Goal: Task Accomplishment & Management: Use online tool/utility

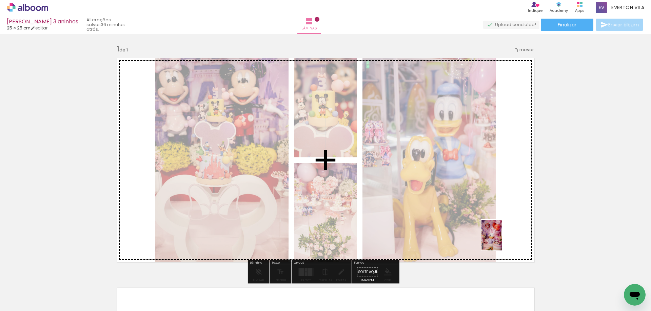
drag, startPoint x: 492, startPoint y: 293, endPoint x: 503, endPoint y: 235, distance: 58.6
click at [503, 235] on quentale-workspace at bounding box center [325, 155] width 651 height 311
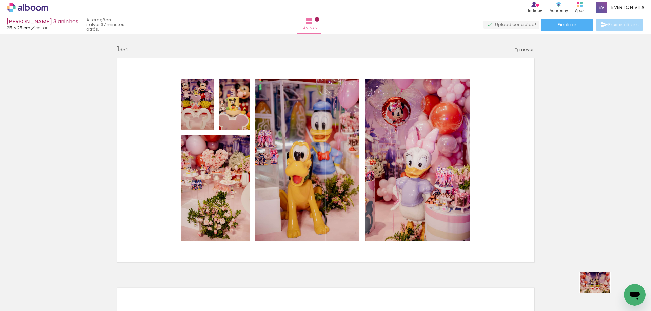
drag, startPoint x: 617, startPoint y: 274, endPoint x: 600, endPoint y: 293, distance: 25.7
click at [600, 293] on quentale-thumb at bounding box center [599, 288] width 38 height 39
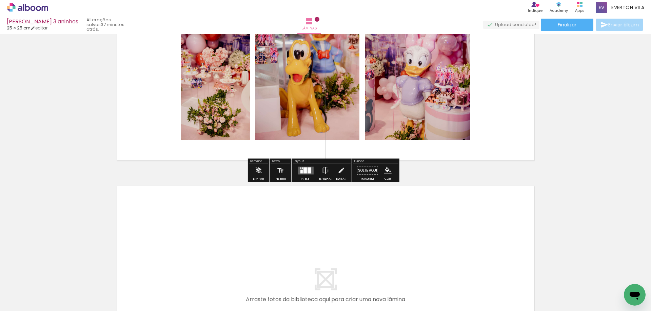
scroll to position [203, 0]
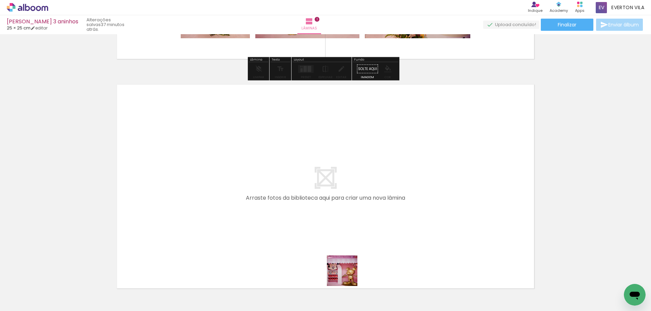
drag, startPoint x: 349, startPoint y: 291, endPoint x: 341, endPoint y: 240, distance: 51.9
click at [341, 240] on quentale-workspace at bounding box center [325, 155] width 651 height 311
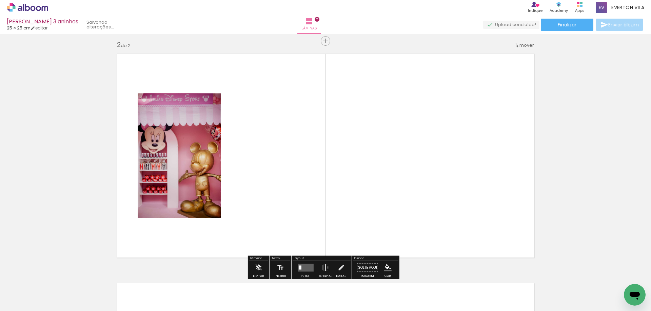
scroll to position [238, 0]
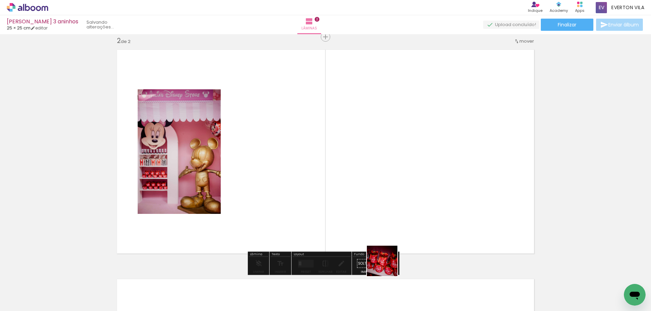
drag, startPoint x: 395, startPoint y: 290, endPoint x: 410, endPoint y: 259, distance: 34.9
click at [381, 229] on quentale-workspace at bounding box center [325, 155] width 651 height 311
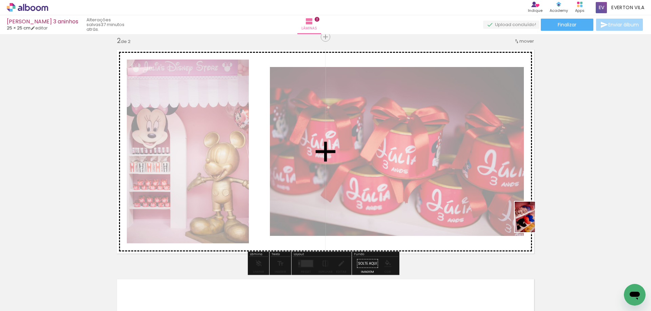
drag, startPoint x: 433, startPoint y: 294, endPoint x: 535, endPoint y: 222, distance: 123.8
click at [535, 222] on quentale-workspace at bounding box center [325, 155] width 651 height 311
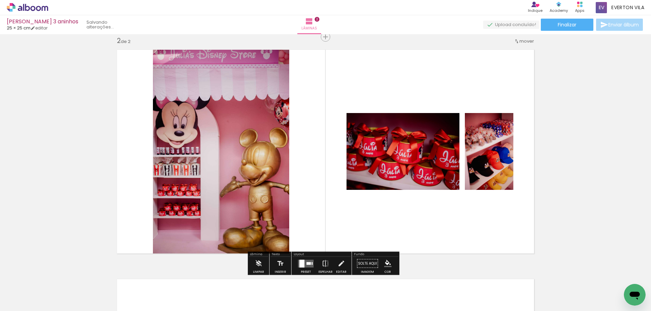
scroll to position [0, 303]
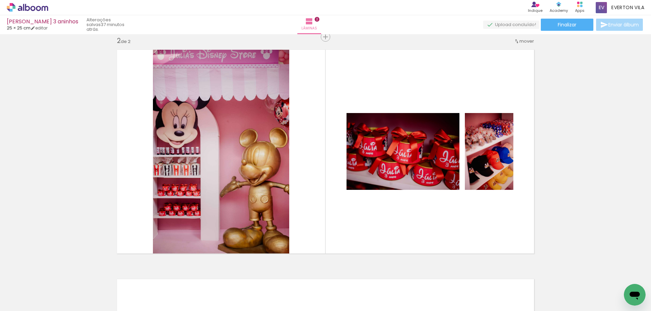
click at [293, 292] on div at bounding box center [297, 289] width 34 height 22
click at [293, 291] on div at bounding box center [297, 289] width 34 height 22
click at [292, 290] on div at bounding box center [297, 289] width 34 height 22
click at [298, 284] on div at bounding box center [297, 289] width 34 height 22
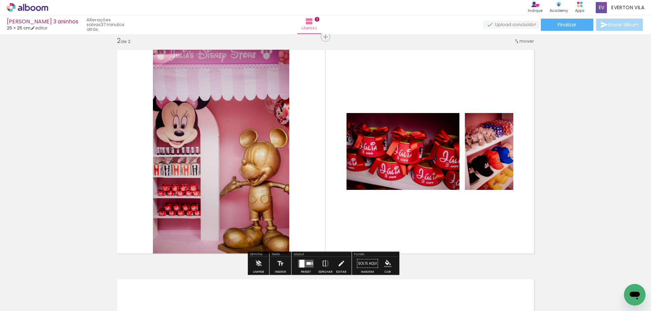
scroll to position [103, 0]
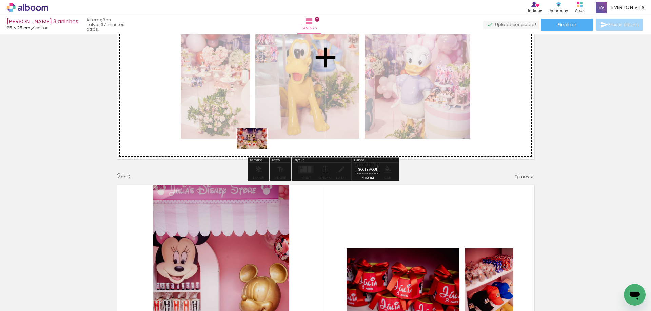
drag, startPoint x: 293, startPoint y: 281, endPoint x: 257, endPoint y: 149, distance: 137.0
click at [257, 149] on quentale-workspace at bounding box center [325, 155] width 651 height 311
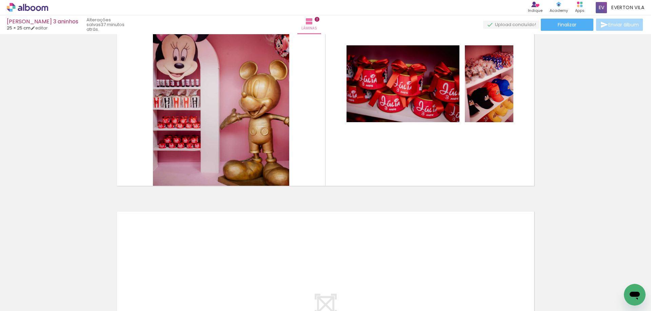
scroll to position [0, 531]
click at [379, 288] on div at bounding box center [371, 289] width 22 height 34
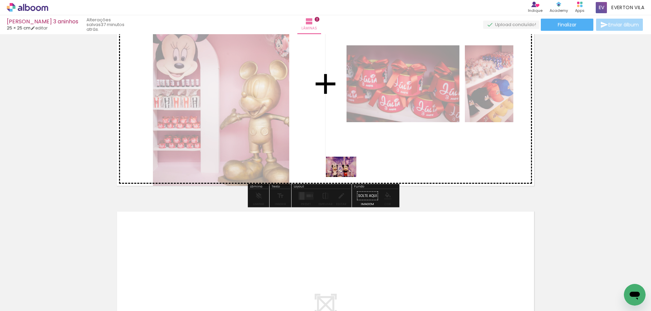
drag, startPoint x: 333, startPoint y: 295, endPoint x: 346, endPoint y: 177, distance: 118.7
click at [346, 177] on quentale-workspace at bounding box center [325, 155] width 651 height 311
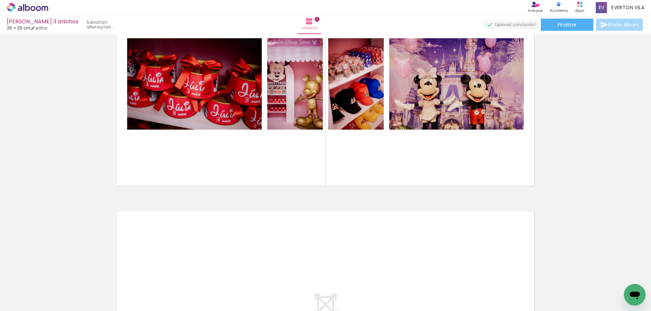
scroll to position [0, 1464]
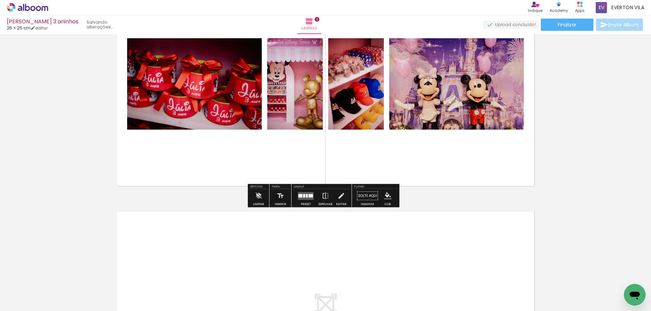
click at [427, 215] on quentale-layouter at bounding box center [326, 313] width 426 height 213
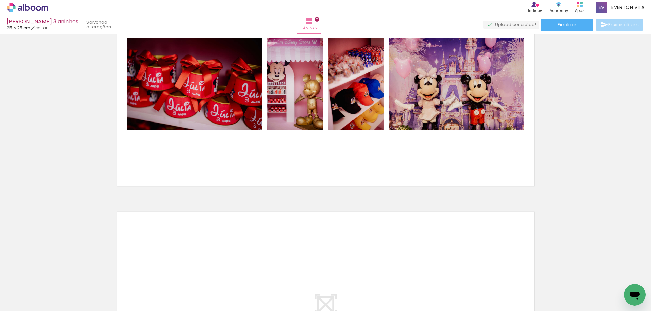
click at [591, 217] on div "Inserir lâmina 1 de 2 Inserir lâmina 2 de 2" at bounding box center [325, 76] width 651 height 690
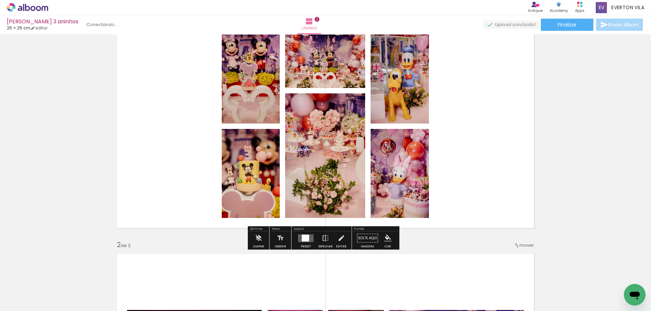
scroll to position [0, 0]
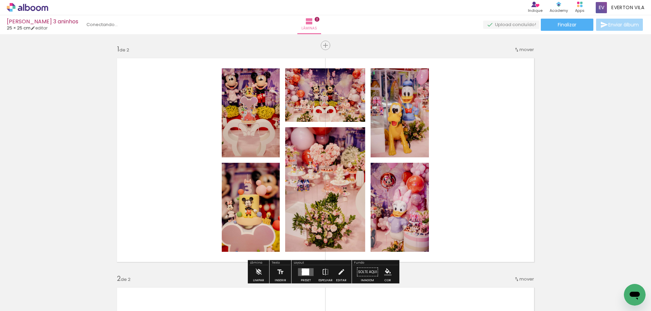
click at [513, 174] on quentale-layouter at bounding box center [326, 160] width 426 height 213
drag, startPoint x: 496, startPoint y: 148, endPoint x: 488, endPoint y: 142, distance: 10.1
click at [493, 146] on quentale-layouter at bounding box center [326, 160] width 426 height 213
click at [437, 114] on quentale-layouter at bounding box center [326, 160] width 426 height 213
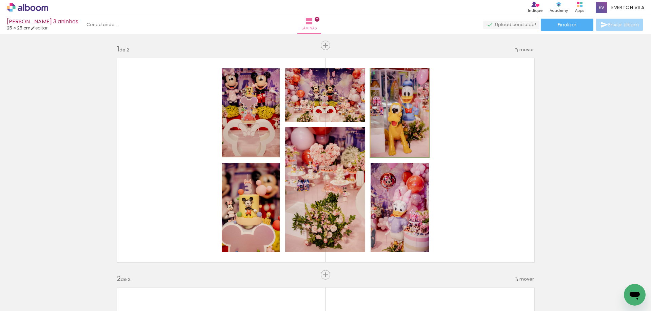
click at [396, 108] on quentale-photo at bounding box center [399, 112] width 58 height 89
click at [412, 94] on quentale-photo at bounding box center [399, 112] width 58 height 89
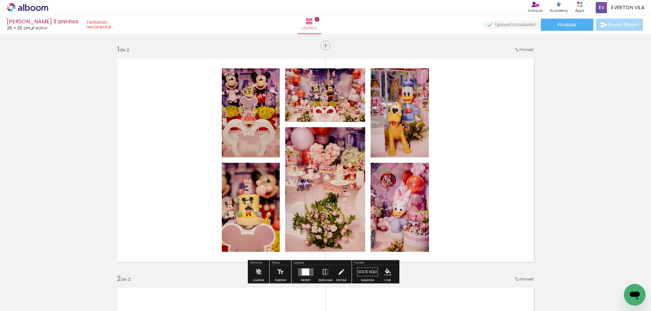
drag, startPoint x: 342, startPoint y: 260, endPoint x: 327, endPoint y: 259, distance: 15.6
click at [327, 259] on quentale-layouter at bounding box center [326, 160] width 426 height 213
drag, startPoint x: 330, startPoint y: 263, endPoint x: 324, endPoint y: 220, distance: 43.1
click at [325, 166] on quentale-photo at bounding box center [325, 189] width 80 height 125
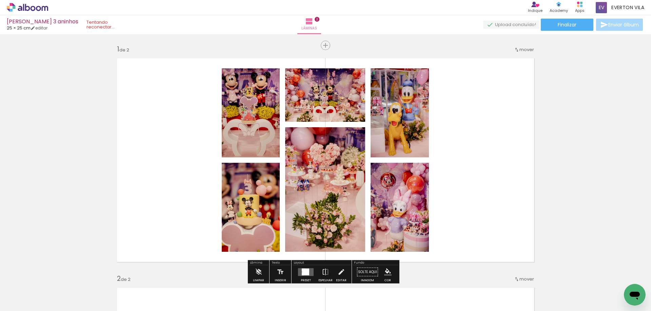
click at [503, 134] on quentale-layouter at bounding box center [326, 160] width 426 height 213
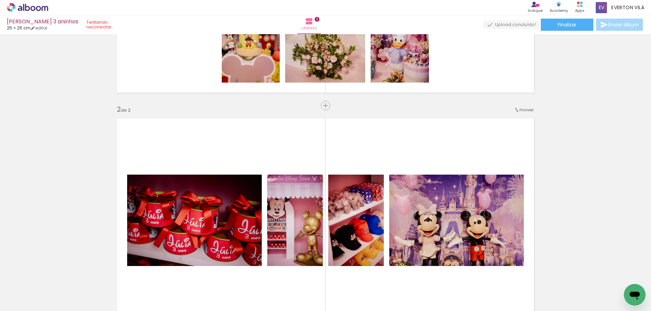
scroll to position [102, 0]
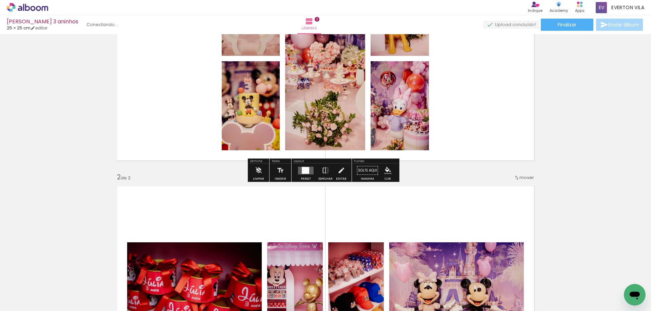
click at [347, 172] on div "Preset Espelhar Editar" at bounding box center [321, 172] width 58 height 17
click at [337, 172] on iron-icon at bounding box center [340, 171] width 7 height 14
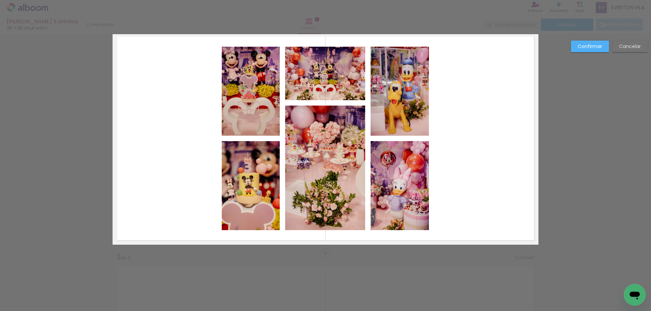
scroll to position [8, 0]
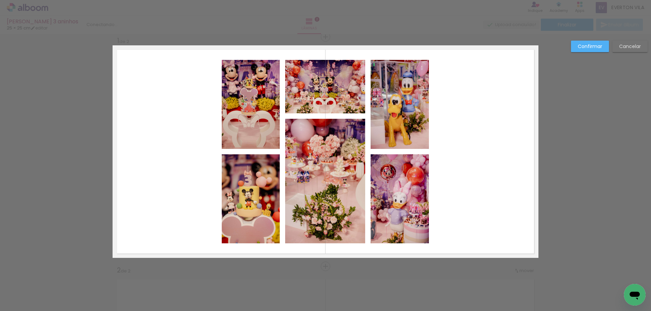
click at [502, 173] on quentale-layouter at bounding box center [326, 151] width 426 height 213
click at [592, 41] on paper-button "Confirmar" at bounding box center [590, 47] width 38 height 12
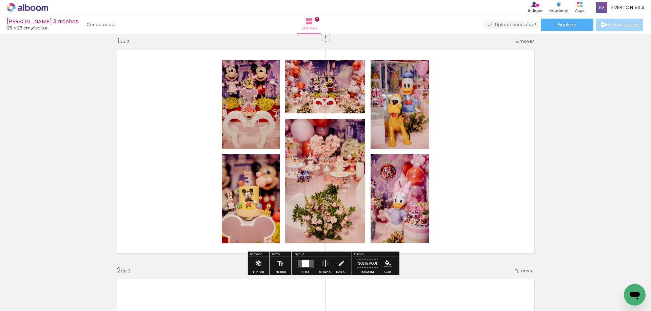
click at [494, 105] on quentale-layouter at bounding box center [326, 151] width 426 height 213
click at [525, 44] on span "mover" at bounding box center [526, 41] width 15 height 6
click at [521, 40] on paper-item "Posição atual: 1" at bounding box center [507, 40] width 52 height 11
click at [518, 49] on paper-item "depois da 2" at bounding box center [507, 51] width 52 height 11
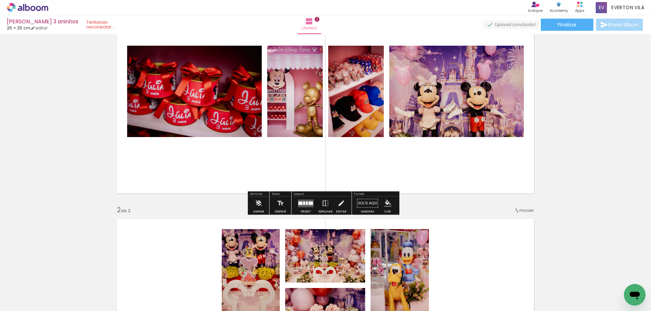
scroll to position [0, 0]
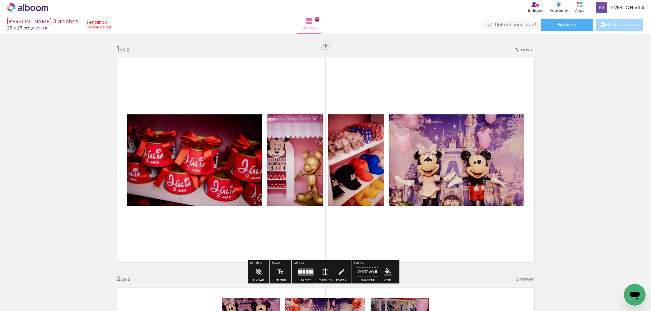
click at [519, 52] on span "mover" at bounding box center [526, 49] width 15 height 6
click at [510, 61] on span "2" at bounding box center [511, 59] width 4 height 11
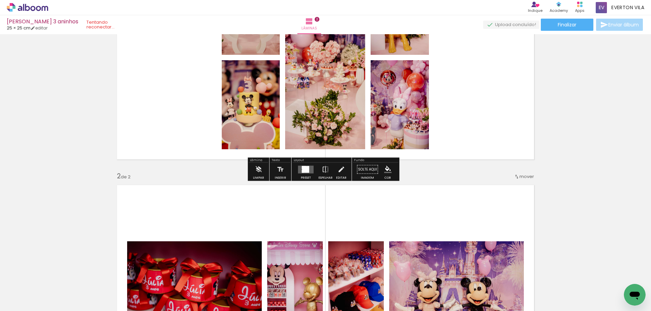
scroll to position [69, 0]
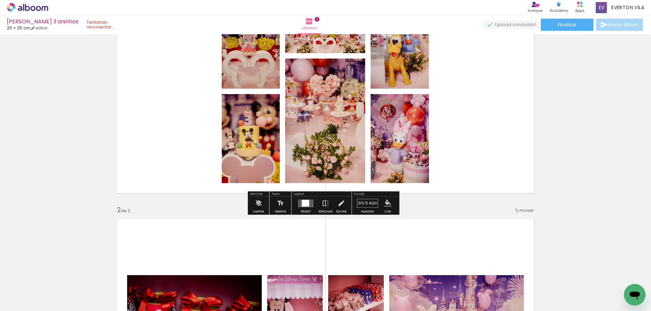
click at [409, 110] on quentale-photo at bounding box center [399, 138] width 58 height 89
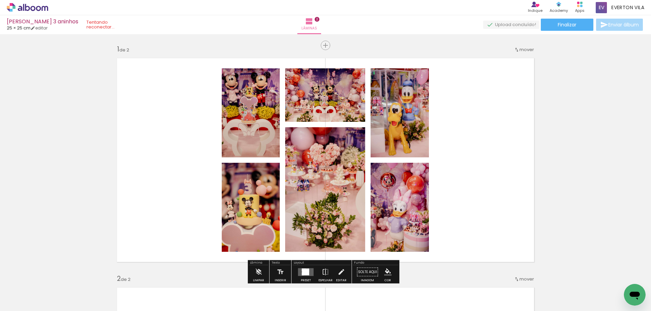
click at [468, 127] on quentale-layouter at bounding box center [326, 160] width 426 height 213
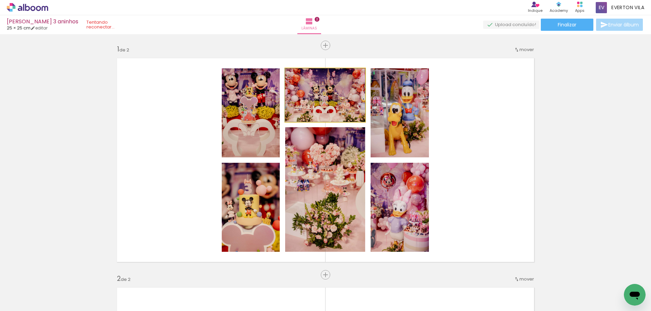
click at [354, 99] on quentale-photo at bounding box center [325, 95] width 80 height 54
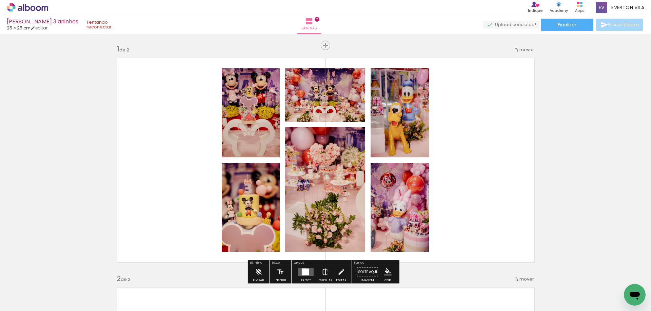
click at [441, 85] on quentale-layouter at bounding box center [326, 160] width 426 height 213
click at [513, 80] on quentale-layouter at bounding box center [326, 160] width 426 height 213
click at [461, 128] on quentale-layouter at bounding box center [326, 160] width 426 height 213
drag, startPoint x: 437, startPoint y: 140, endPoint x: 487, endPoint y: 156, distance: 52.0
click at [488, 156] on quentale-layouter at bounding box center [326, 160] width 426 height 213
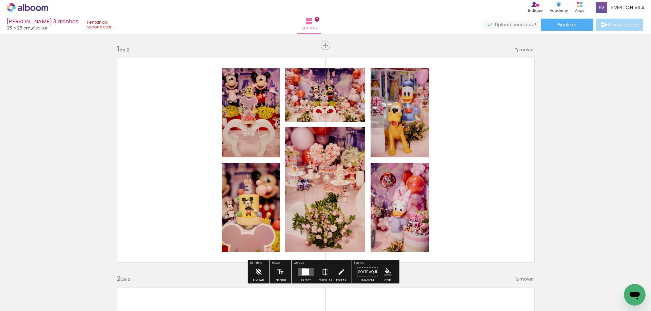
click at [295, 163] on quentale-photo at bounding box center [325, 189] width 80 height 125
click at [224, 159] on quentale-layouter at bounding box center [326, 160] width 426 height 213
click at [252, 142] on quentale-photo at bounding box center [251, 112] width 58 height 89
click at [247, 176] on quentale-photo at bounding box center [251, 207] width 58 height 89
click at [458, 146] on quentale-layouter at bounding box center [326, 160] width 426 height 213
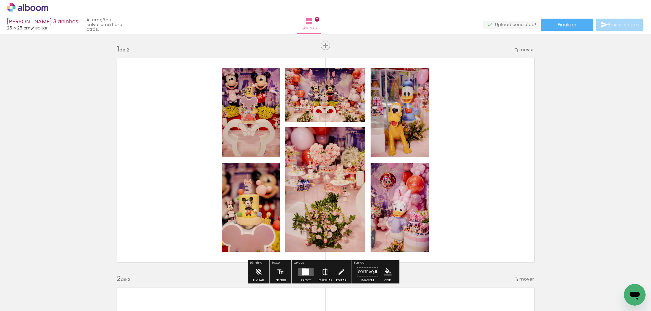
click at [278, 196] on quentale-layouter at bounding box center [326, 160] width 426 height 213
click at [354, 199] on quentale-photo at bounding box center [325, 189] width 80 height 125
click at [413, 184] on quentale-photo at bounding box center [399, 207] width 58 height 89
click at [404, 222] on quentale-photo at bounding box center [399, 207] width 58 height 89
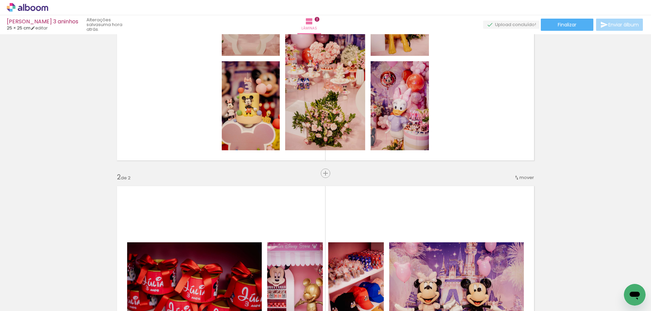
scroll to position [34, 0]
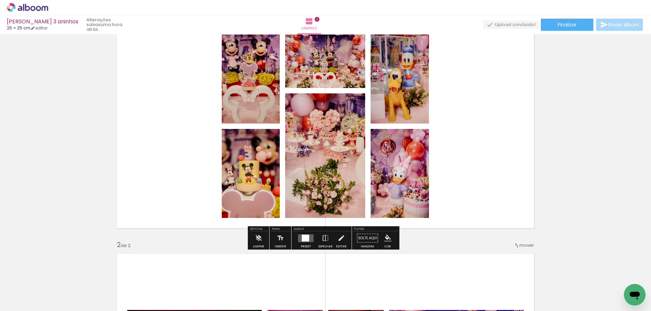
click at [302, 237] on div at bounding box center [305, 238] width 7 height 6
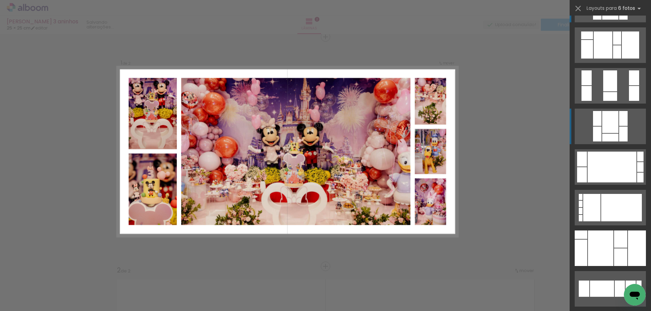
scroll to position [102, 0]
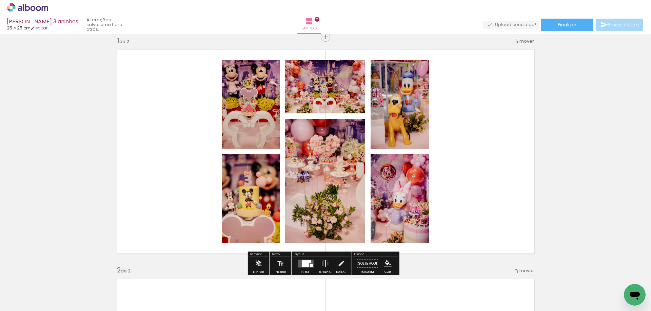
scroll to position [42, 0]
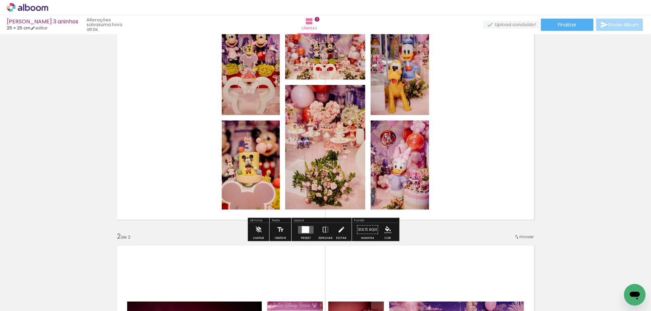
click at [340, 236] on iron-icon at bounding box center [340, 230] width 7 height 14
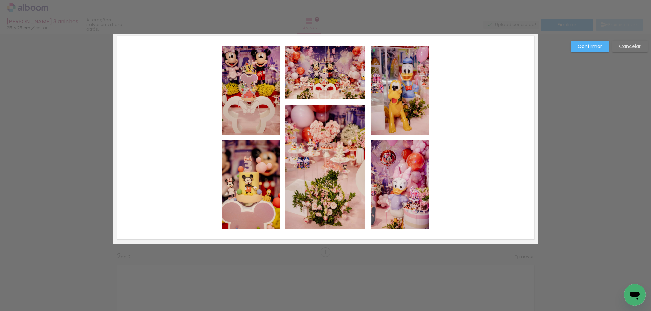
scroll to position [8, 0]
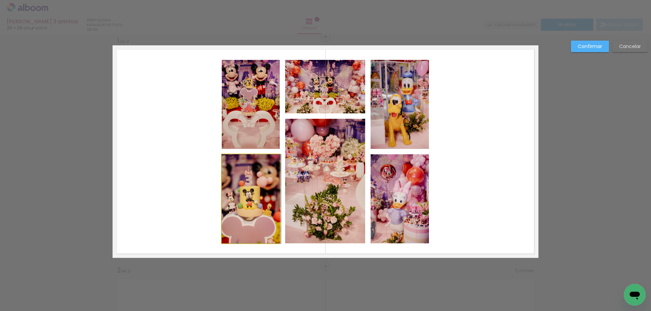
drag, startPoint x: 251, startPoint y: 210, endPoint x: 257, endPoint y: 208, distance: 6.4
click at [278, 200] on div at bounding box center [280, 200] width 14 height 14
click at [0, 0] on slot "Cancelar" at bounding box center [0, 0] width 0 height 0
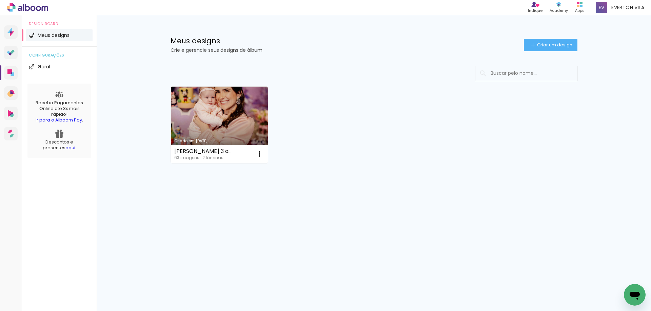
click at [197, 128] on link "Criado em [DATE]" at bounding box center [219, 125] width 97 height 77
click at [0, 0] on neon-animated-pages "Confirmar Cancelar" at bounding box center [0, 0] width 0 height 0
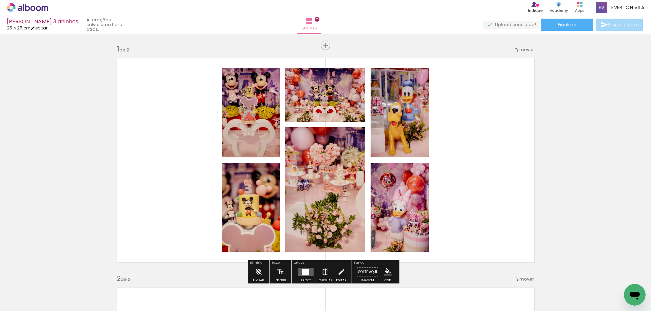
click at [41, 26] on link "editar" at bounding box center [39, 28] width 17 height 6
type input "6"
type input "25"
type input "50"
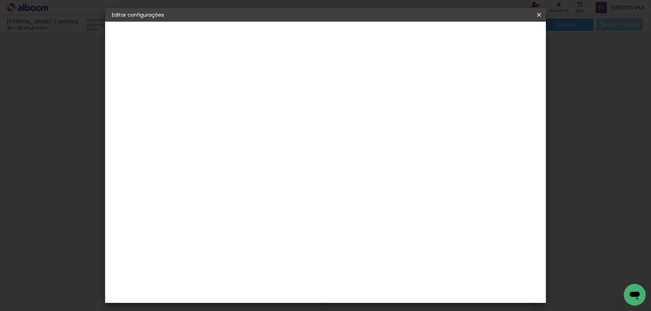
drag, startPoint x: 215, startPoint y: 78, endPoint x: 201, endPoint y: 76, distance: 13.8
click at [201, 76] on div "mm Mostrar sangria" at bounding box center [353, 54] width 320 height 64
type input "3"
type paper-input "3"
click at [496, 37] on span "Salvar configurações" at bounding box center [471, 36] width 50 height 5
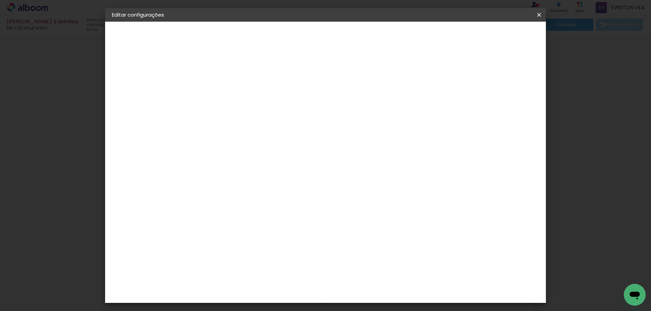
click at [492, 36] on span "Salvar configurações" at bounding box center [471, 36] width 50 height 5
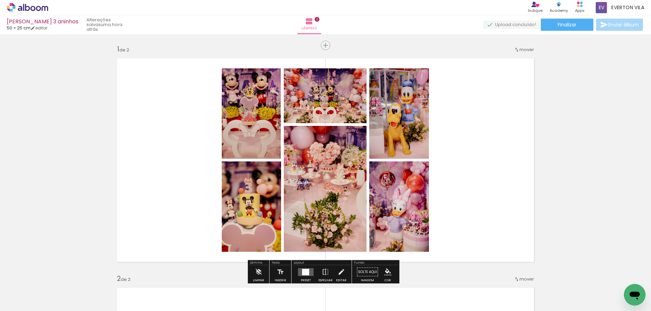
click at [362, 60] on quentale-layouter at bounding box center [326, 160] width 426 height 213
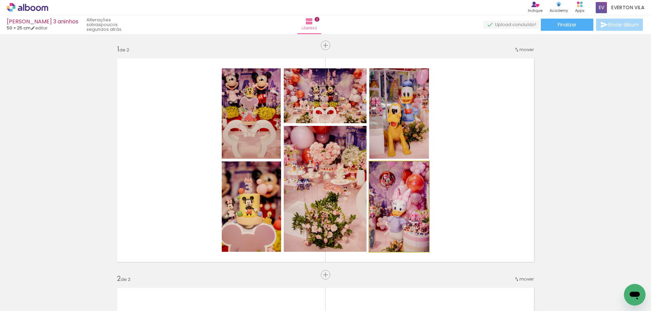
click at [395, 180] on quentale-photo at bounding box center [399, 207] width 60 height 90
click at [394, 208] on quentale-photo at bounding box center [399, 207] width 60 height 90
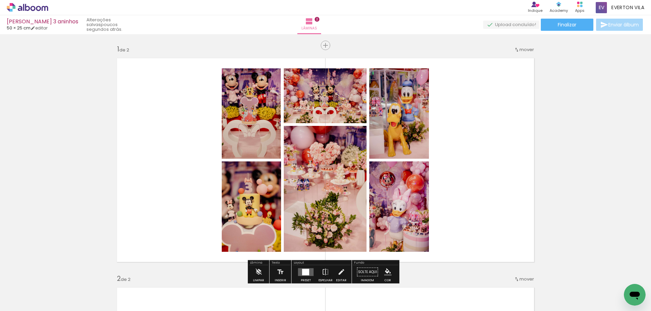
click at [394, 208] on quentale-photo at bounding box center [399, 207] width 60 height 90
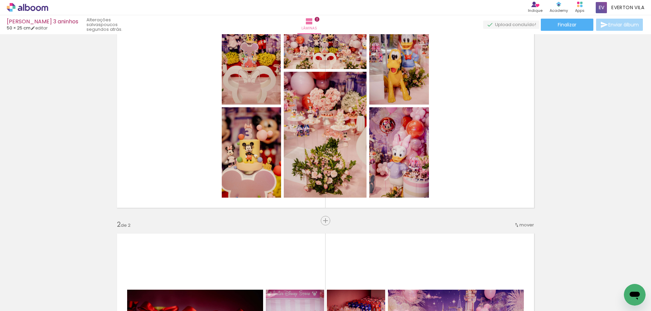
scroll to position [68, 0]
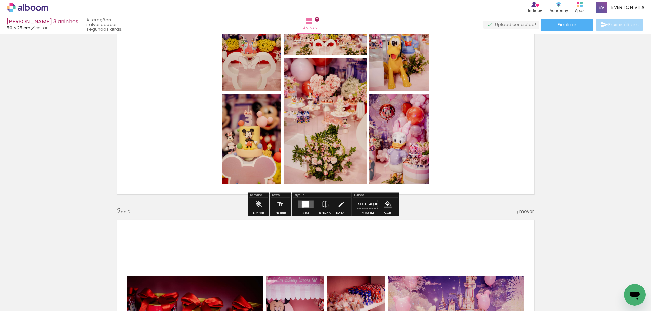
drag, startPoint x: 480, startPoint y: 121, endPoint x: 483, endPoint y: 106, distance: 15.2
click at [483, 108] on quentale-layouter at bounding box center [326, 92] width 426 height 213
click at [309, 207] on quentale-layouter at bounding box center [306, 205] width 16 height 8
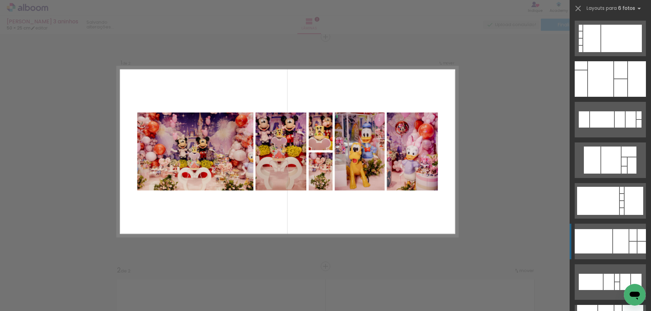
scroll to position [237, 0]
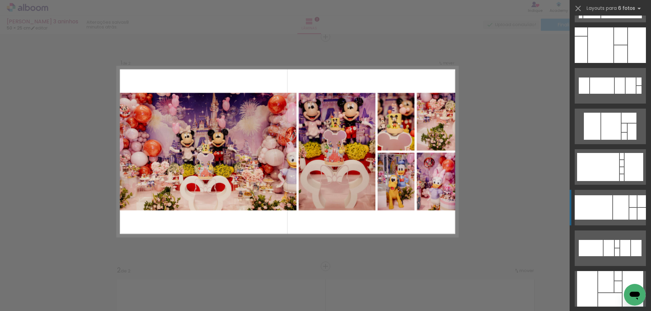
click at [613, 208] on div at bounding box center [621, 208] width 16 height 24
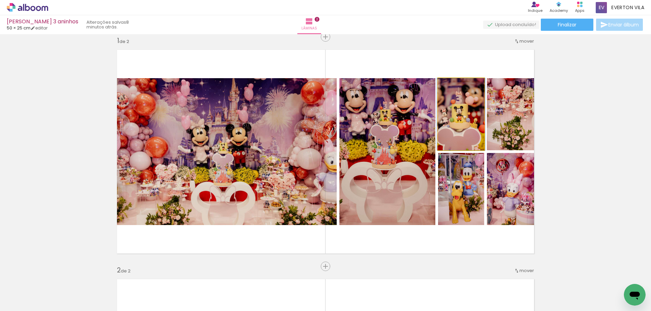
click at [473, 118] on quentale-photo at bounding box center [461, 114] width 46 height 72
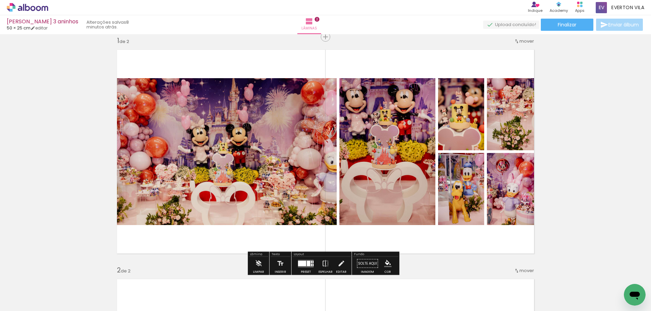
click at [459, 119] on quentale-photo at bounding box center [461, 114] width 46 height 72
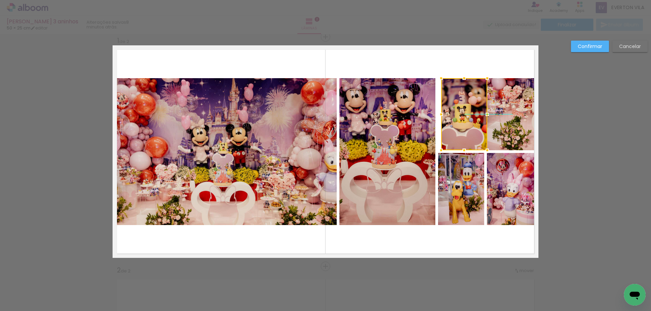
click at [462, 119] on div at bounding box center [464, 114] width 46 height 72
click at [0, 0] on slot "Cancelar" at bounding box center [0, 0] width 0 height 0
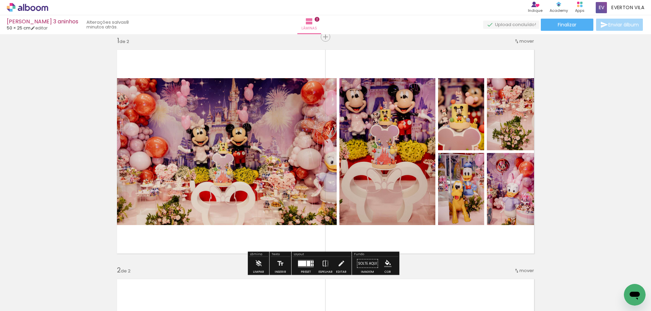
click at [473, 117] on quentale-photo at bounding box center [461, 114] width 46 height 72
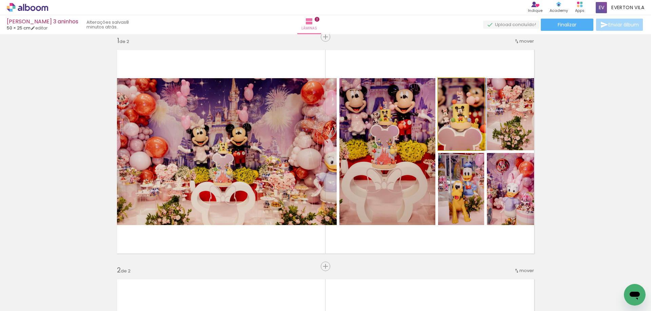
drag, startPoint x: 468, startPoint y: 120, endPoint x: 474, endPoint y: 122, distance: 6.4
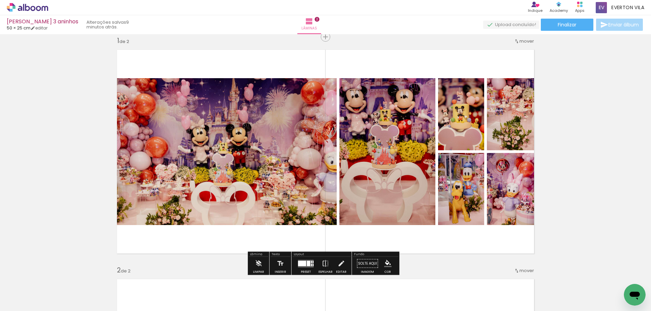
click at [505, 115] on quentale-photo at bounding box center [513, 114] width 52 height 72
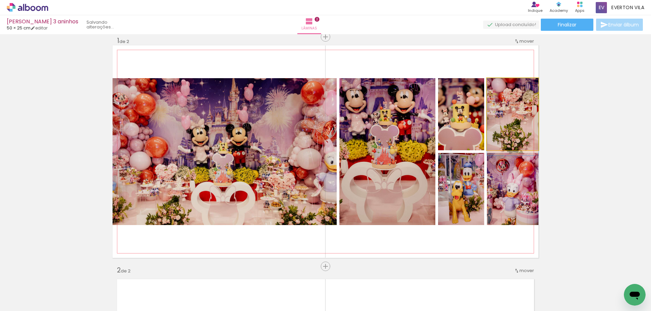
drag, startPoint x: 511, startPoint y: 116, endPoint x: 505, endPoint y: 124, distance: 10.6
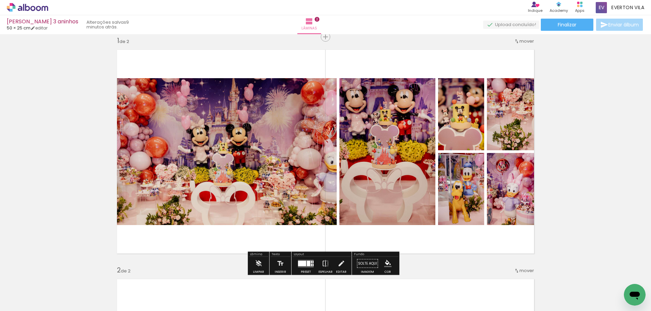
click at [506, 202] on paper-item at bounding box center [508, 201] width 12 height 5
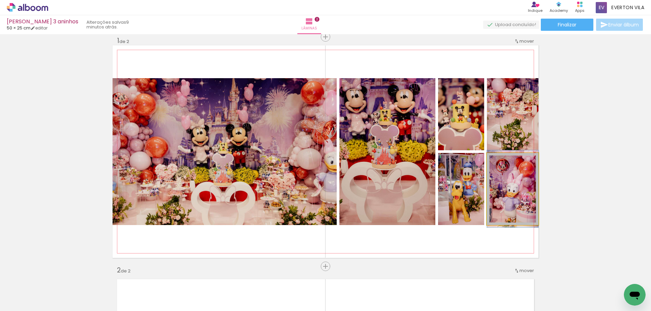
click at [515, 211] on quentale-photo at bounding box center [513, 189] width 52 height 72
drag, startPoint x: 515, startPoint y: 202, endPoint x: 522, endPoint y: 193, distance: 11.2
click at [506, 176] on quentale-photo at bounding box center [513, 189] width 52 height 72
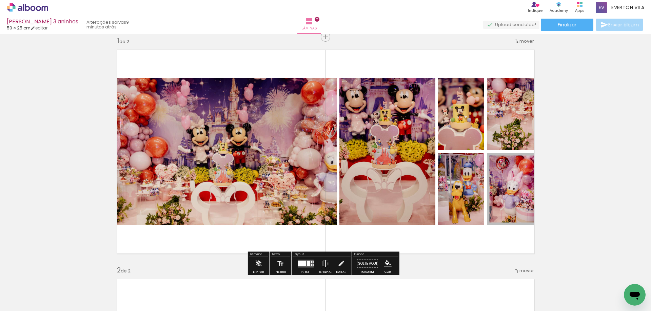
click at [506, 169] on div at bounding box center [508, 170] width 8 height 7
click at [506, 181] on paper-item at bounding box center [508, 182] width 12 height 5
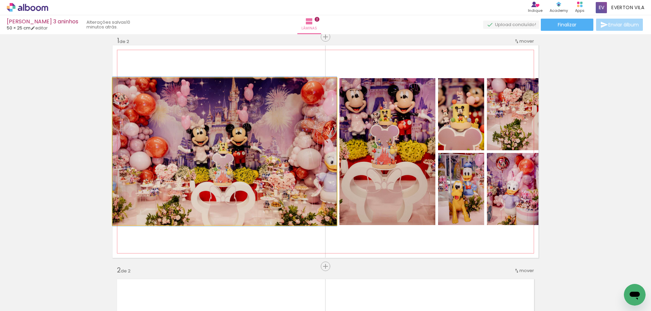
click at [326, 188] on quentale-photo at bounding box center [225, 151] width 224 height 147
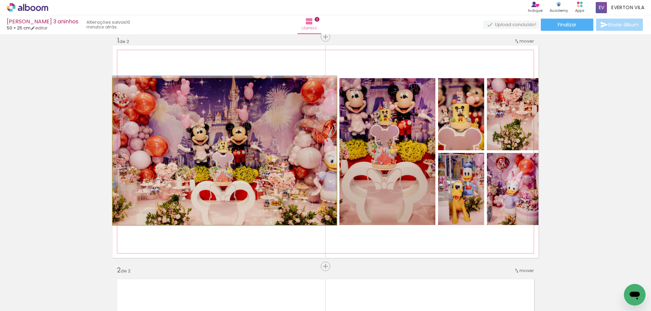
drag, startPoint x: 291, startPoint y: 186, endPoint x: 334, endPoint y: 142, distance: 60.9
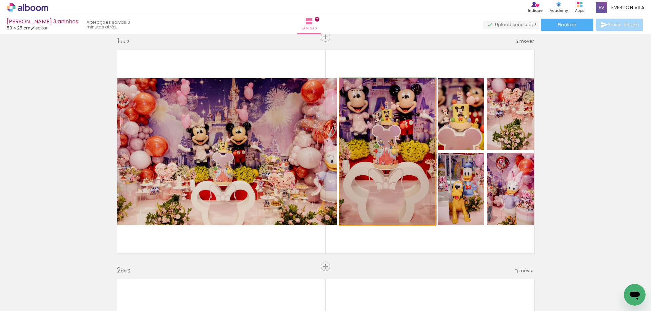
drag, startPoint x: 363, startPoint y: 134, endPoint x: 380, endPoint y: 117, distance: 24.2
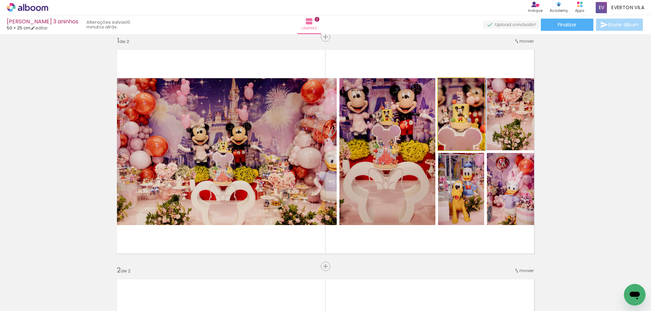
drag, startPoint x: 444, startPoint y: 110, endPoint x: 454, endPoint y: 123, distance: 15.7
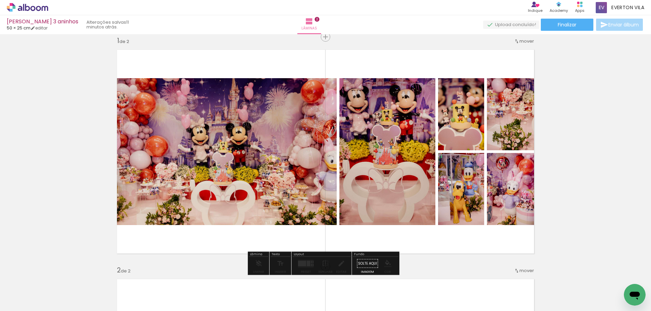
drag, startPoint x: 459, startPoint y: 184, endPoint x: 483, endPoint y: 174, distance: 26.6
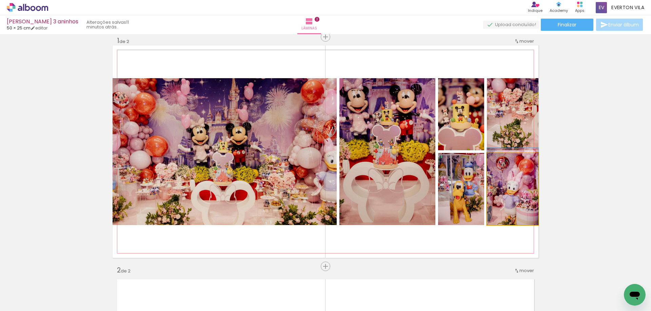
drag, startPoint x: 519, startPoint y: 198, endPoint x: 507, endPoint y: 173, distance: 27.6
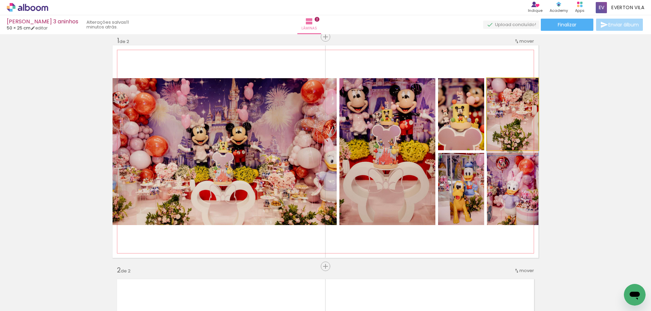
drag, startPoint x: 518, startPoint y: 121, endPoint x: 503, endPoint y: 125, distance: 15.0
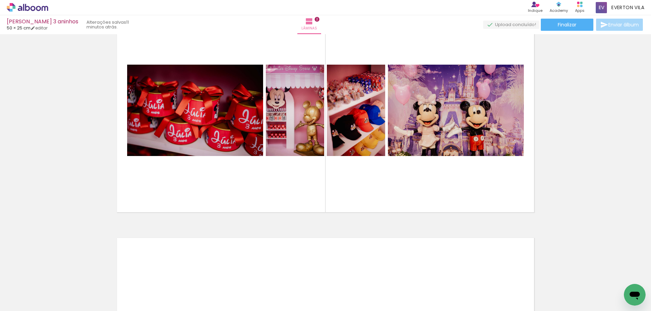
scroll to position [246, 0]
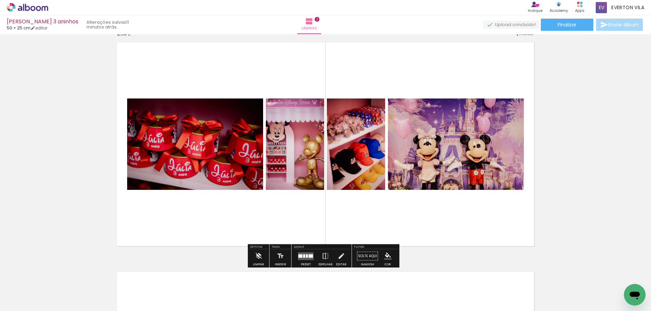
click at [414, 295] on div at bounding box center [409, 289] width 22 height 34
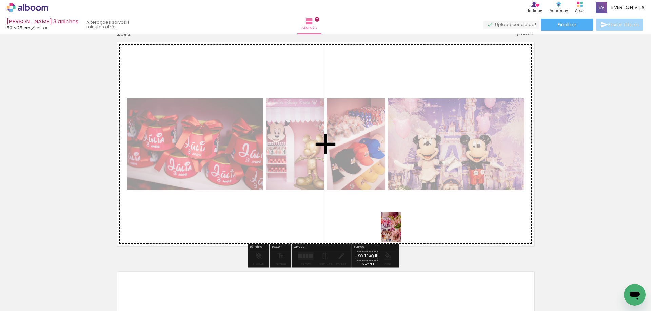
drag, startPoint x: 414, startPoint y: 295, endPoint x: 399, endPoint y: 224, distance: 72.5
click at [399, 224] on quentale-workspace at bounding box center [325, 155] width 651 height 311
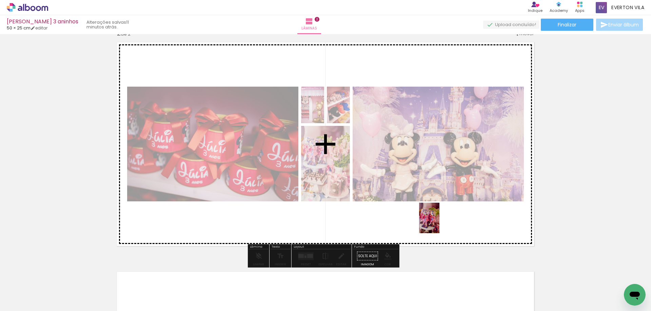
drag, startPoint x: 443, startPoint y: 291, endPoint x: 439, endPoint y: 223, distance: 67.9
click at [439, 223] on quentale-workspace at bounding box center [325, 155] width 651 height 311
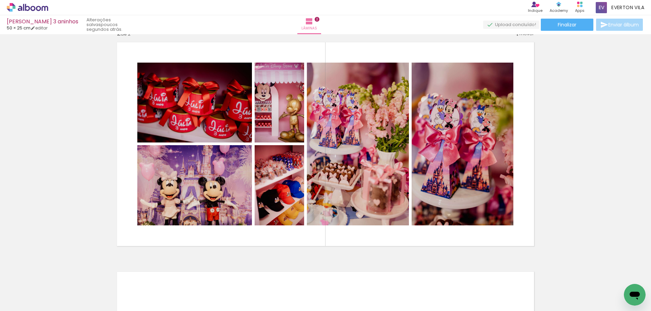
scroll to position [0, 1798]
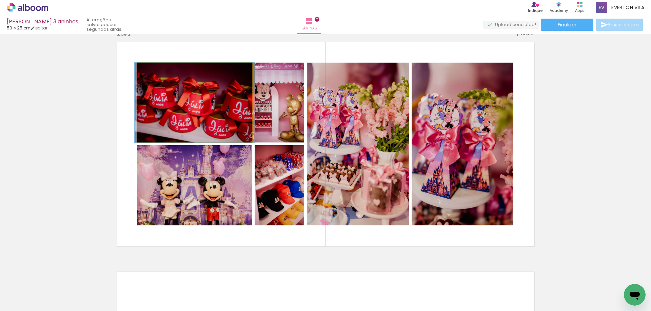
click at [166, 106] on quentale-photo at bounding box center [194, 103] width 115 height 80
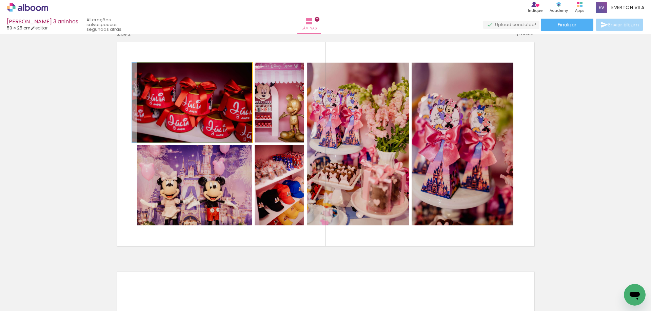
drag, startPoint x: 171, startPoint y: 110, endPoint x: 155, endPoint y: 103, distance: 17.5
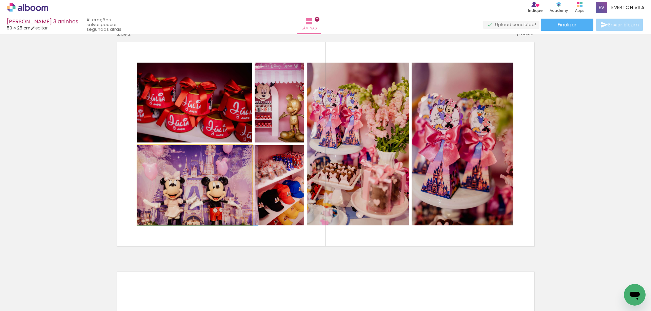
drag, startPoint x: 197, startPoint y: 205, endPoint x: 206, endPoint y: 190, distance: 17.8
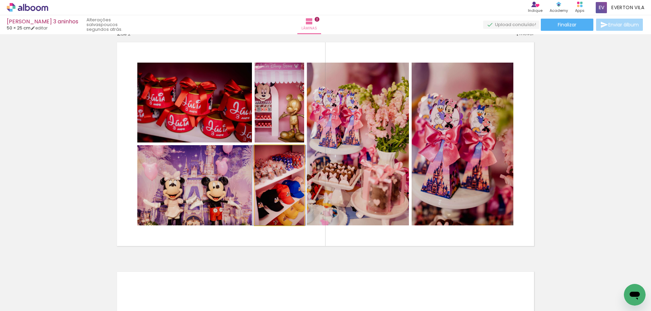
drag, startPoint x: 286, startPoint y: 197, endPoint x: 286, endPoint y: 182, distance: 15.3
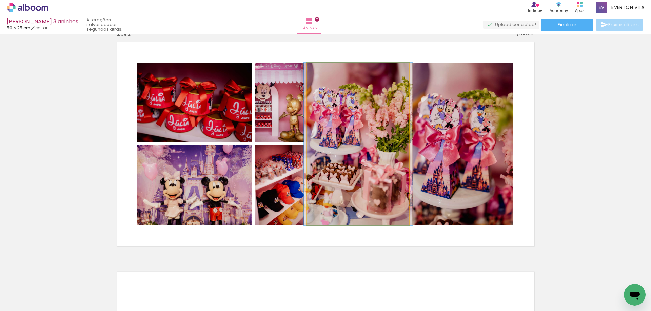
drag, startPoint x: 352, startPoint y: 173, endPoint x: 352, endPoint y: 163, distance: 9.5
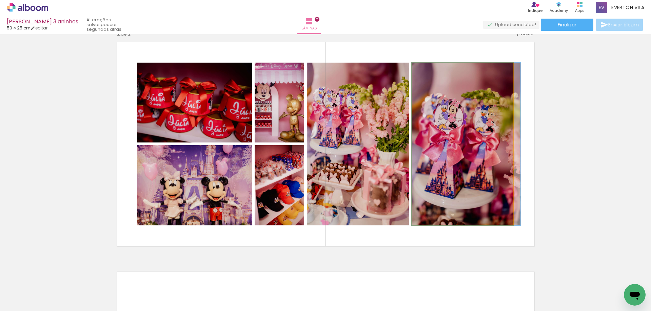
drag, startPoint x: 449, startPoint y: 158, endPoint x: 458, endPoint y: 143, distance: 17.0
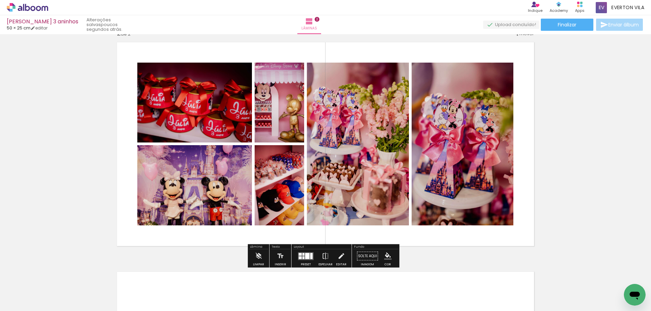
click at [561, 138] on div "Inserir lâmina 1 de 2 Inserir lâmina 2 de 2" at bounding box center [325, 136] width 651 height 690
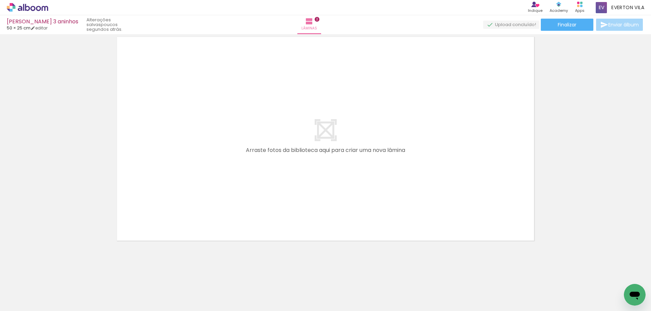
scroll to position [447, 0]
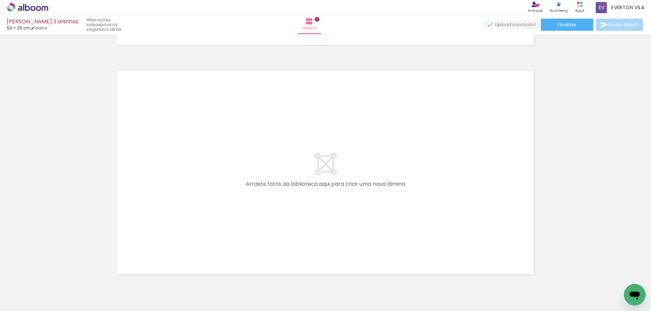
click at [264, 292] on div at bounding box center [257, 289] width 22 height 34
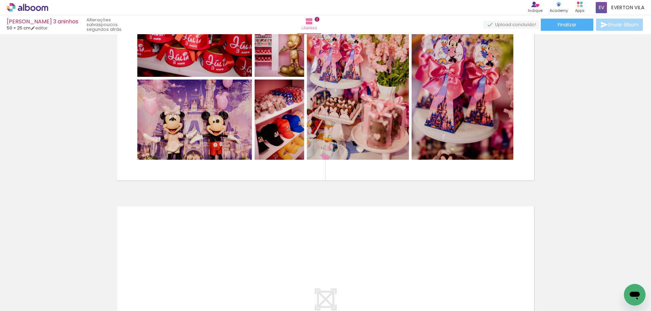
scroll to position [345, 0]
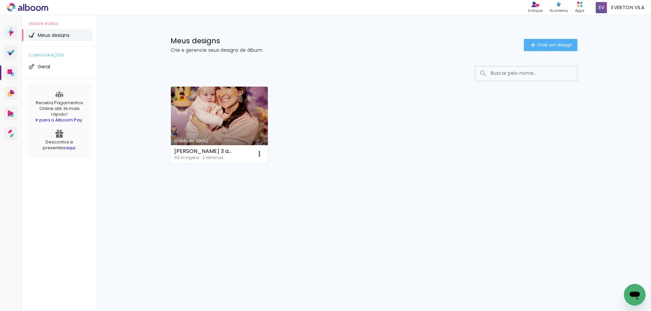
click at [218, 113] on link "[PERSON_NAME] [DATE]" at bounding box center [219, 125] width 97 height 77
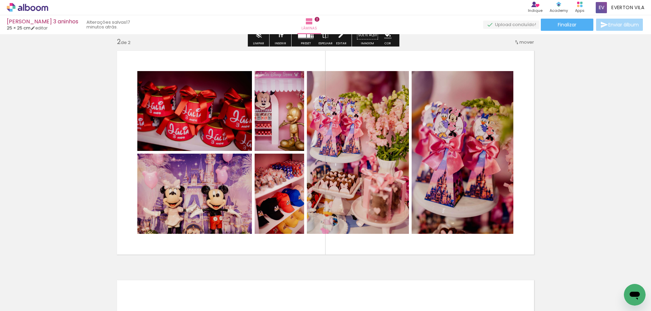
scroll to position [407, 0]
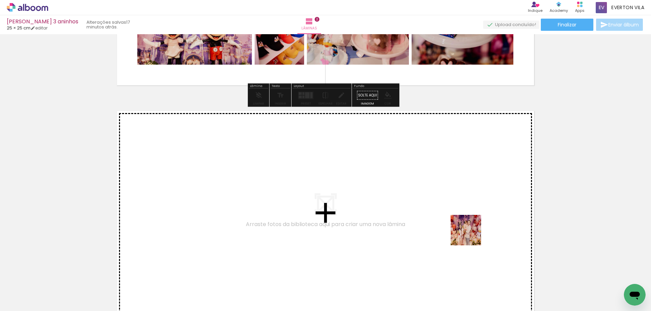
drag, startPoint x: 527, startPoint y: 294, endPoint x: 438, endPoint y: 219, distance: 116.2
click at [438, 219] on quentale-workspace at bounding box center [325, 155] width 651 height 311
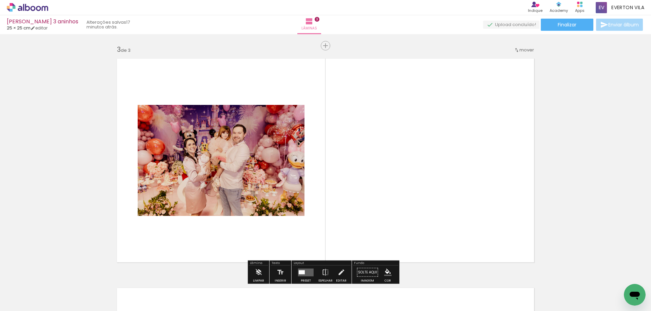
scroll to position [468, 0]
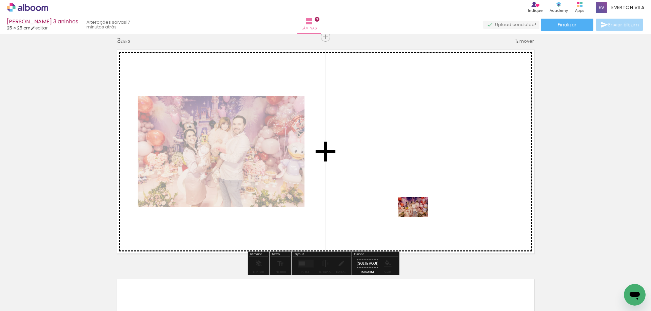
drag, startPoint x: 551, startPoint y: 294, endPoint x: 424, endPoint y: 227, distance: 144.5
click at [418, 218] on quentale-workspace at bounding box center [325, 155] width 651 height 311
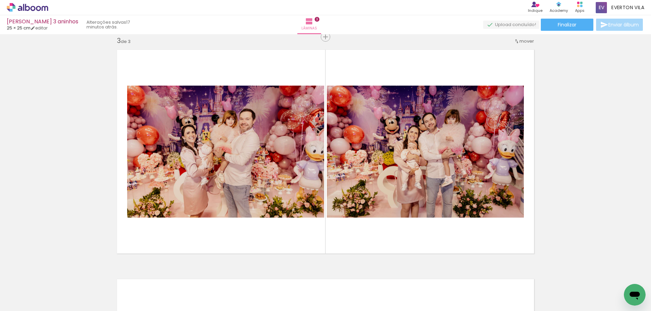
scroll to position [0, 333]
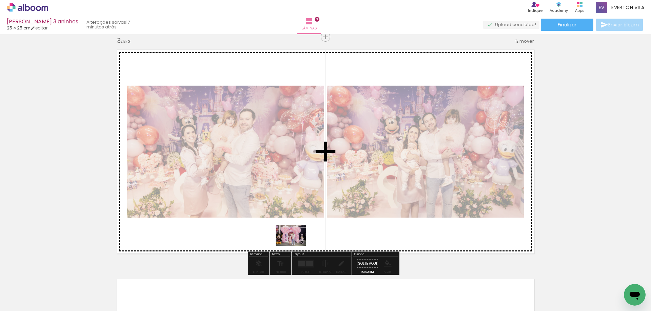
drag, startPoint x: 426, startPoint y: 291, endPoint x: 296, endPoint y: 246, distance: 137.8
click at [296, 246] on quentale-workspace at bounding box center [325, 155] width 651 height 311
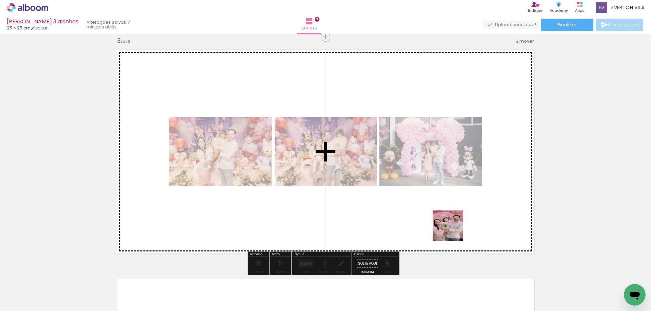
drag, startPoint x: 453, startPoint y: 295, endPoint x: 449, endPoint y: 228, distance: 67.2
click at [449, 228] on quentale-workspace at bounding box center [325, 155] width 651 height 311
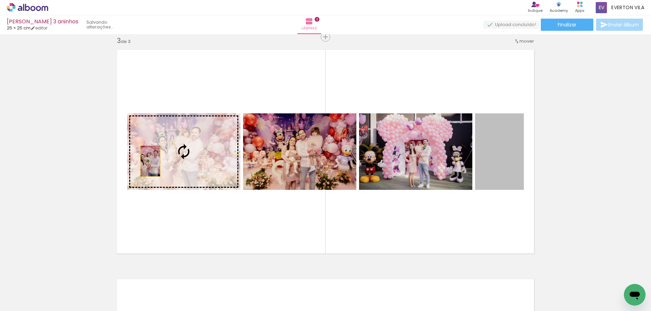
drag, startPoint x: 489, startPoint y: 162, endPoint x: 145, endPoint y: 162, distance: 344.3
click at [0, 0] on slot at bounding box center [0, 0] width 0 height 0
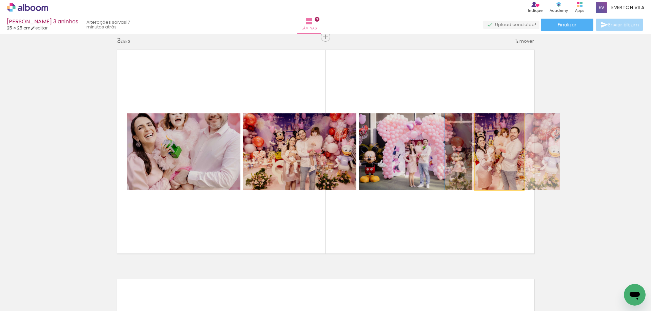
drag, startPoint x: 493, startPoint y: 162, endPoint x: 496, endPoint y: 159, distance: 4.3
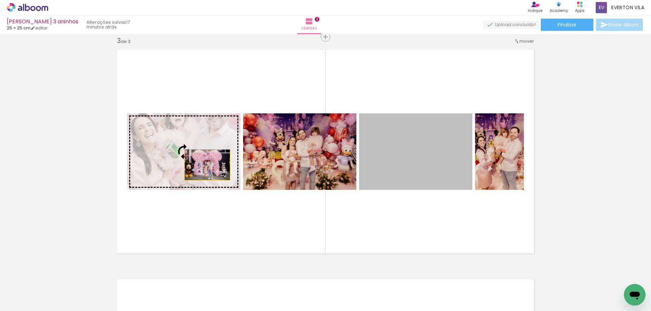
drag, startPoint x: 397, startPoint y: 160, endPoint x: 204, endPoint y: 165, distance: 192.9
click at [0, 0] on slot at bounding box center [0, 0] width 0 height 0
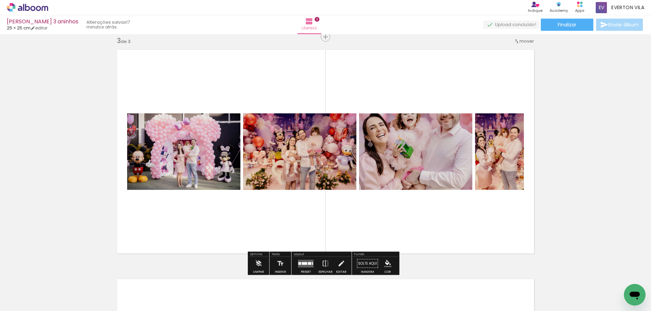
click at [407, 158] on quentale-photo at bounding box center [415, 152] width 113 height 77
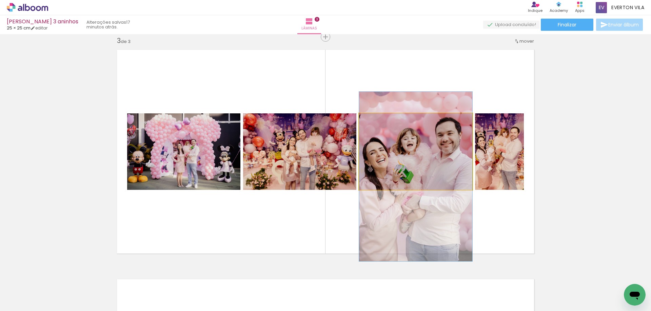
drag, startPoint x: 407, startPoint y: 158, endPoint x: 416, endPoint y: 183, distance: 26.5
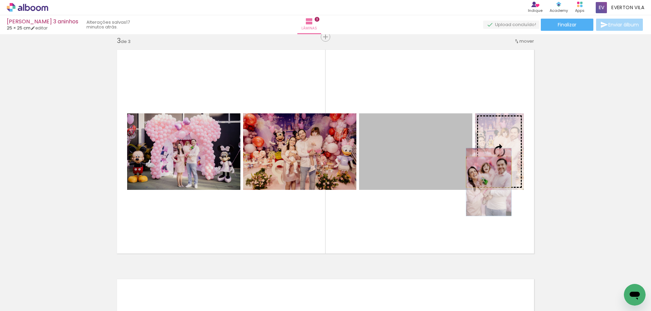
drag, startPoint x: 403, startPoint y: 173, endPoint x: 486, endPoint y: 172, distance: 82.7
click at [0, 0] on slot at bounding box center [0, 0] width 0 height 0
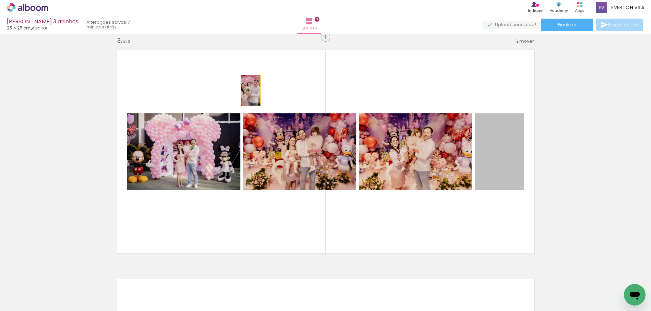
drag, startPoint x: 493, startPoint y: 171, endPoint x: 247, endPoint y: 91, distance: 258.8
click at [247, 91] on quentale-layouter at bounding box center [326, 151] width 426 height 213
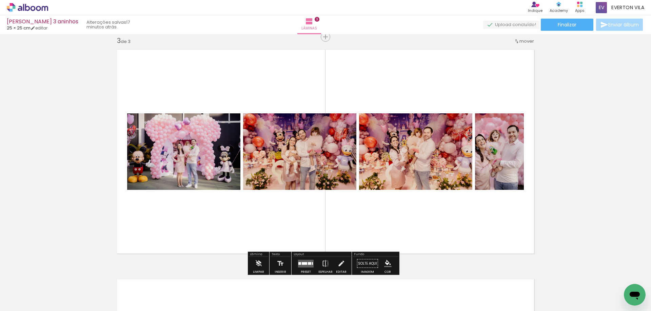
drag, startPoint x: 304, startPoint y: 261, endPoint x: 312, endPoint y: 252, distance: 12.0
click at [305, 261] on quentale-layouter at bounding box center [306, 264] width 16 height 8
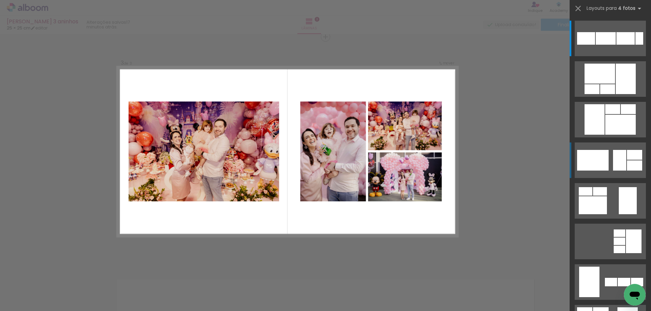
click at [601, 169] on div at bounding box center [593, 160] width 32 height 21
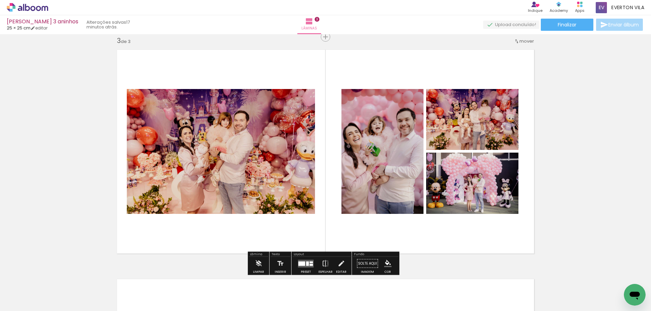
click at [516, 148] on quentale-layouter at bounding box center [326, 151] width 426 height 213
click at [523, 147] on quentale-layouter at bounding box center [326, 151] width 426 height 213
click at [408, 119] on quentale-photo at bounding box center [382, 151] width 82 height 125
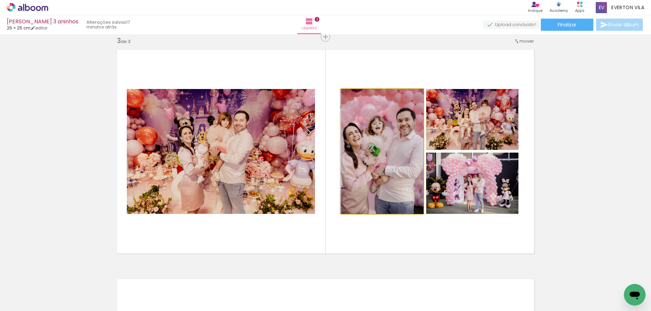
click at [408, 119] on quentale-photo at bounding box center [382, 151] width 82 height 125
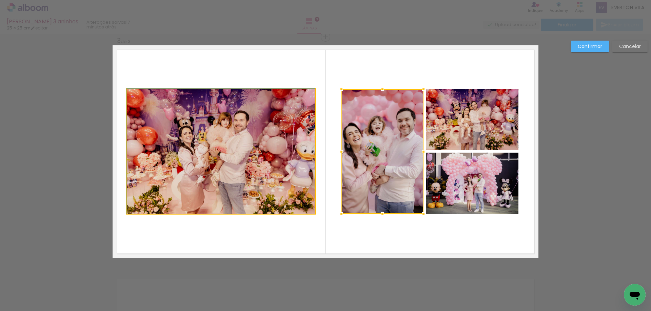
drag, startPoint x: 264, startPoint y: 140, endPoint x: 292, endPoint y: 125, distance: 32.4
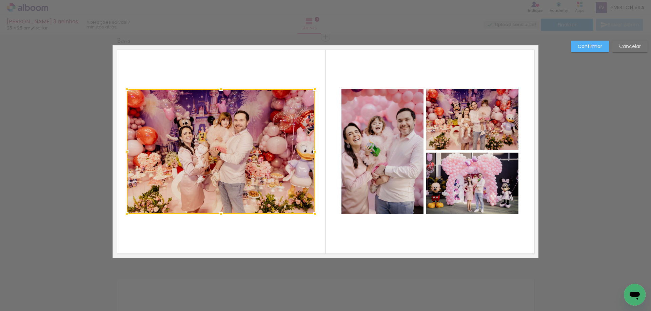
click at [274, 129] on div at bounding box center [221, 151] width 188 height 125
click at [231, 135] on div at bounding box center [221, 151] width 188 height 125
drag, startPoint x: 392, startPoint y: 149, endPoint x: 344, endPoint y: 128, distance: 52.4
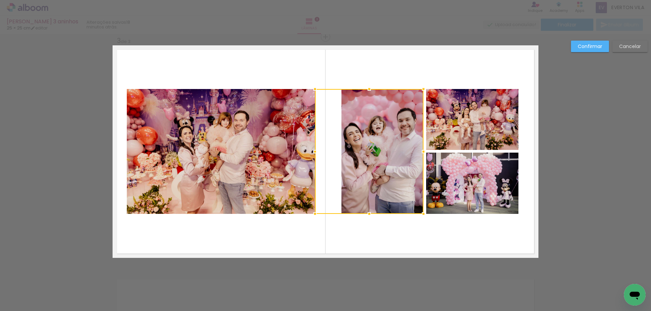
drag, startPoint x: 341, startPoint y: 154, endPoint x: 289, endPoint y: 176, distance: 56.2
click at [289, 176] on album-spread "3 de 3" at bounding box center [326, 151] width 426 height 213
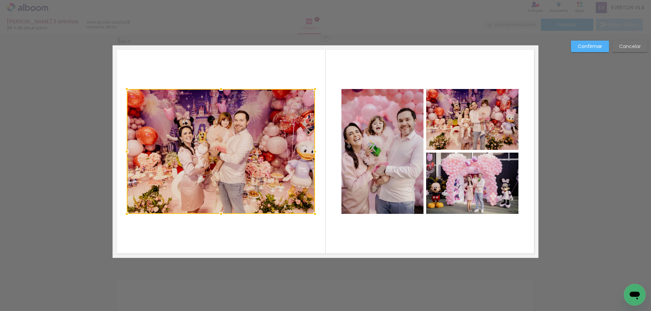
click at [0, 0] on slot "Cancelar" at bounding box center [0, 0] width 0 height 0
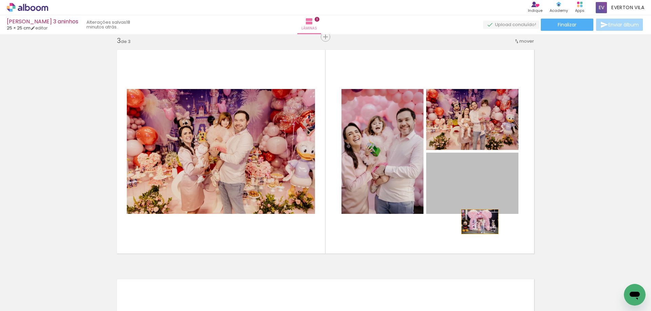
drag, startPoint x: 475, startPoint y: 193, endPoint x: 476, endPoint y: 185, distance: 8.2
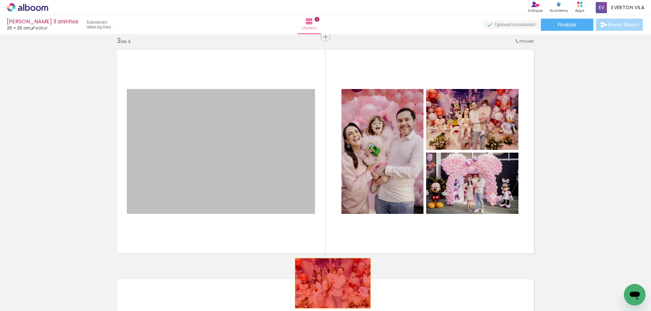
drag, startPoint x: 231, startPoint y: 168, endPoint x: 332, endPoint y: 288, distance: 156.4
click at [332, 288] on quentale-workspace at bounding box center [325, 155] width 651 height 311
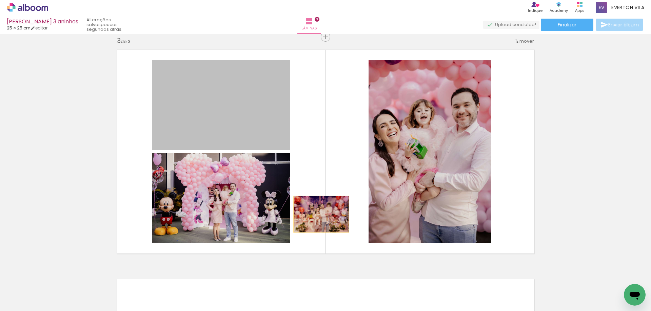
drag, startPoint x: 268, startPoint y: 167, endPoint x: 367, endPoint y: 241, distance: 124.3
click at [0, 0] on slot at bounding box center [0, 0] width 0 height 0
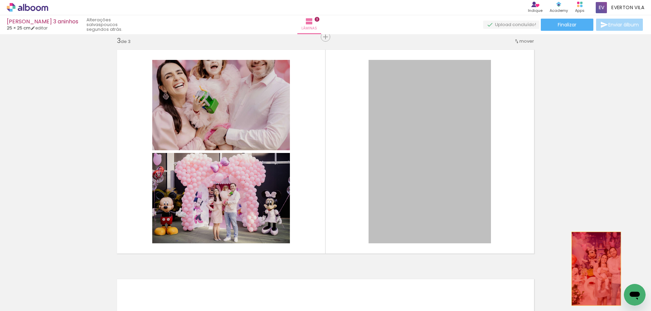
drag, startPoint x: 436, startPoint y: 168, endPoint x: 608, endPoint y: 247, distance: 189.3
click at [608, 247] on div "Inserir lâmina 1 de 3 Inserir lâmina 2 de 3 Inserir lâmina 3 de 3" at bounding box center [325, 28] width 651 height 919
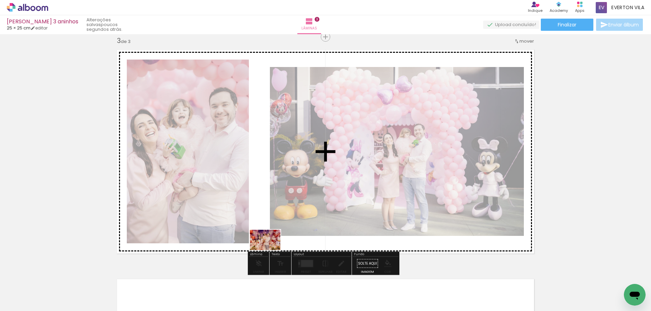
drag, startPoint x: 204, startPoint y: 290, endPoint x: 270, endPoint y: 250, distance: 77.2
click at [270, 250] on quentale-workspace at bounding box center [325, 155] width 651 height 311
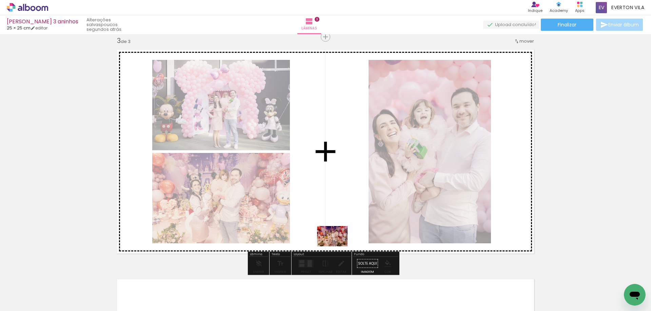
drag, startPoint x: 234, startPoint y: 294, endPoint x: 337, endPoint y: 247, distance: 113.2
click at [337, 247] on quentale-workspace at bounding box center [325, 155] width 651 height 311
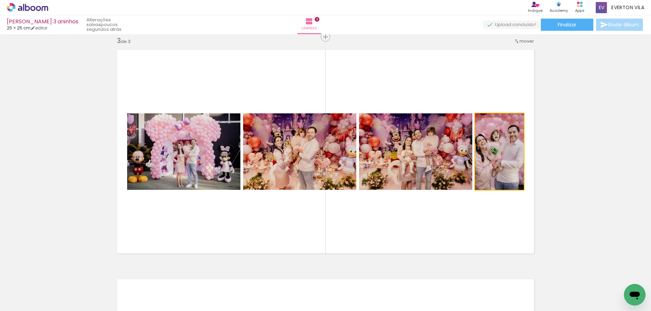
drag, startPoint x: 499, startPoint y: 175, endPoint x: 499, endPoint y: 194, distance: 19.0
click at [499, 194] on quentale-layouter at bounding box center [326, 151] width 426 height 213
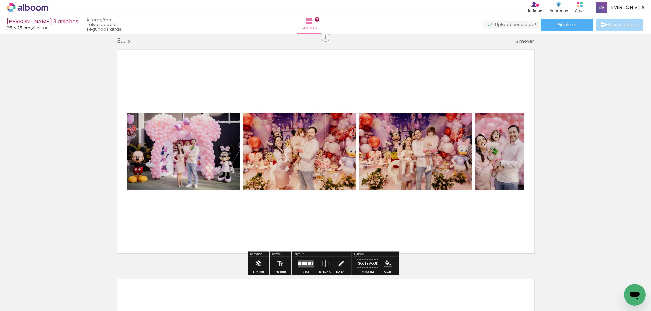
click at [481, 88] on quentale-layouter at bounding box center [326, 151] width 426 height 213
click at [306, 262] on quentale-layouter at bounding box center [306, 264] width 16 height 8
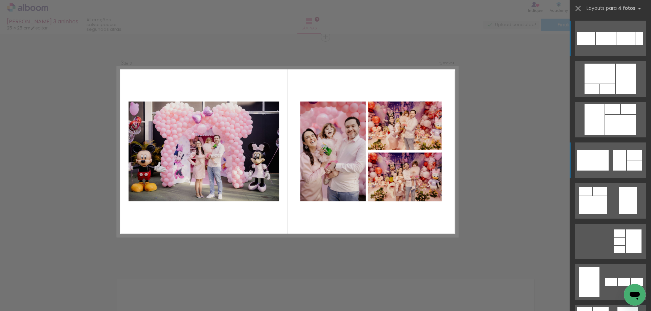
click at [626, 175] on quentale-layouter at bounding box center [609, 161] width 71 height 36
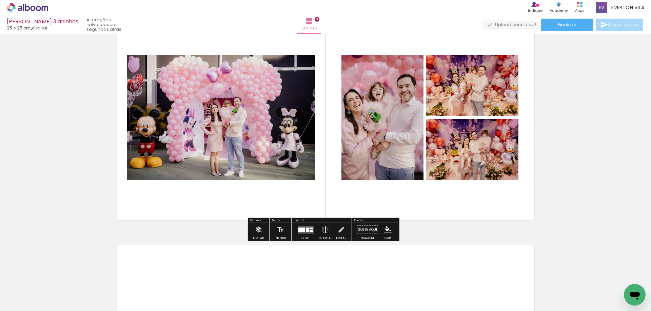
scroll to position [638, 0]
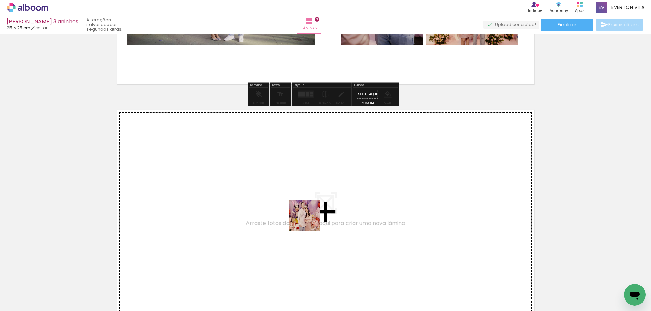
drag, startPoint x: 299, startPoint y: 294, endPoint x: 310, endPoint y: 217, distance: 78.1
click at [310, 217] on quentale-workspace at bounding box center [325, 155] width 651 height 311
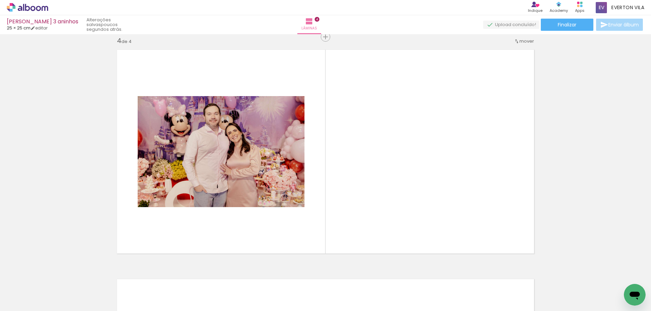
scroll to position [0, 0]
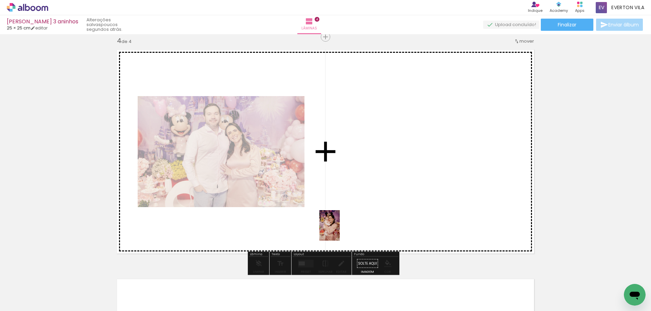
drag, startPoint x: 70, startPoint y: 293, endPoint x: 349, endPoint y: 219, distance: 288.8
click at [349, 219] on quentale-workspace at bounding box center [325, 155] width 651 height 311
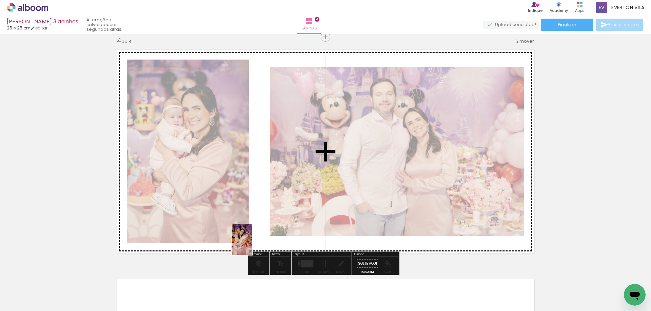
drag, startPoint x: 112, startPoint y: 295, endPoint x: 231, endPoint y: 260, distance: 124.7
click at [252, 245] on quentale-workspace at bounding box center [325, 155] width 651 height 311
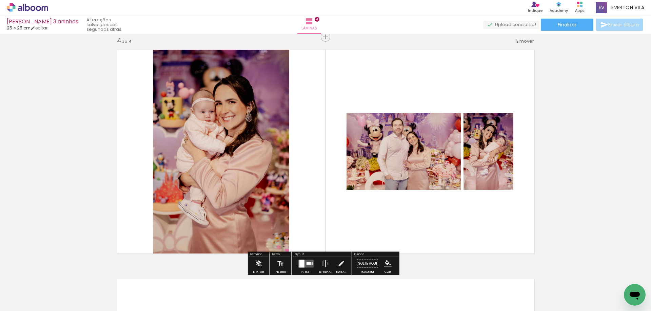
click at [115, 296] on div at bounding box center [106, 289] width 22 height 34
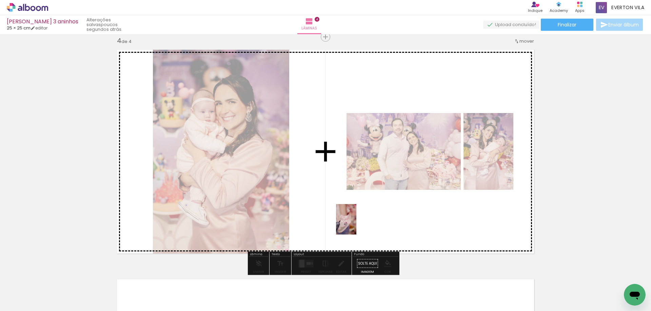
drag, startPoint x: 141, startPoint y: 294, endPoint x: 356, endPoint y: 225, distance: 225.8
click at [356, 225] on quentale-workspace at bounding box center [325, 155] width 651 height 311
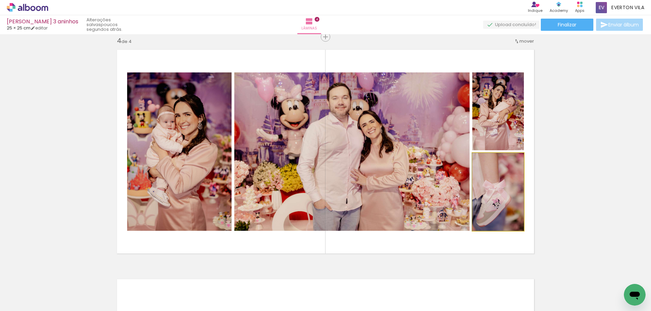
click at [500, 198] on quentale-photo at bounding box center [498, 192] width 52 height 78
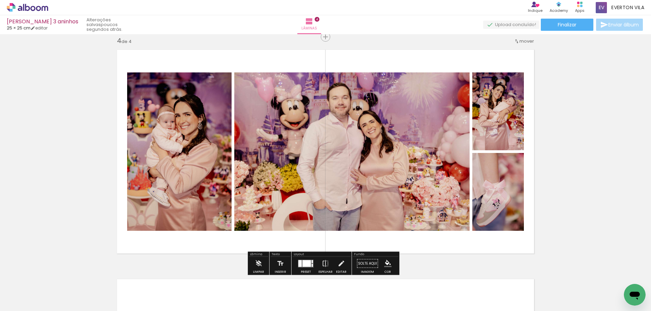
click at [295, 233] on quentale-layouter at bounding box center [326, 151] width 426 height 213
click at [294, 238] on quentale-layouter at bounding box center [326, 151] width 426 height 213
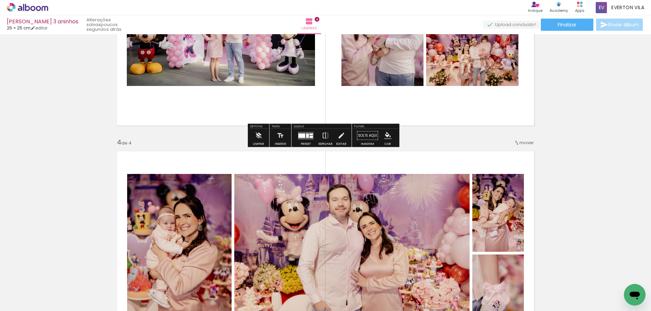
scroll to position [698, 0]
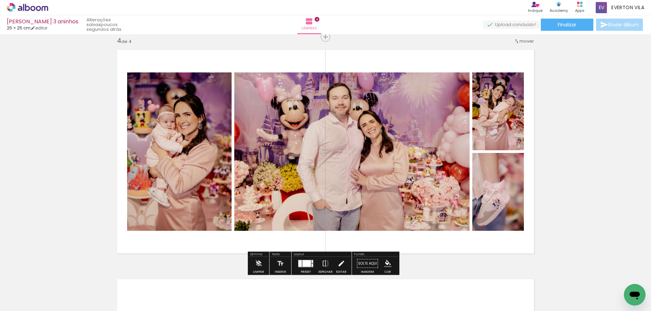
click at [337, 263] on iron-icon at bounding box center [340, 264] width 7 height 14
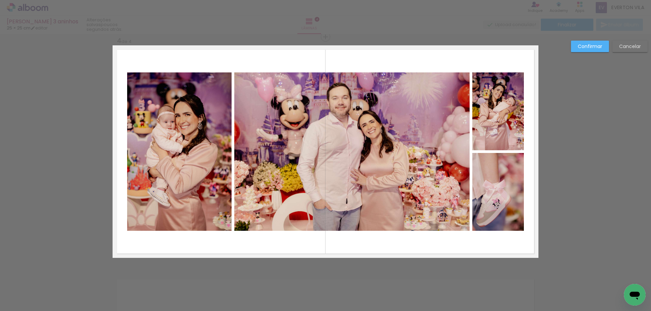
click at [0, 0] on slot "Cancelar" at bounding box center [0, 0] width 0 height 0
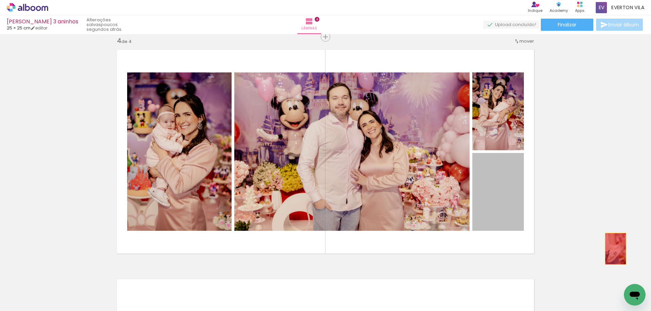
drag, startPoint x: 518, startPoint y: 199, endPoint x: 613, endPoint y: 242, distance: 104.0
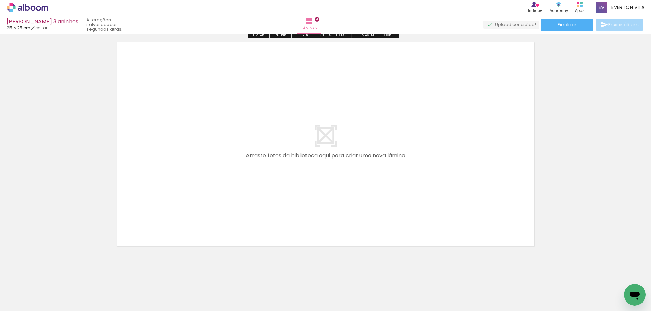
scroll to position [941, 0]
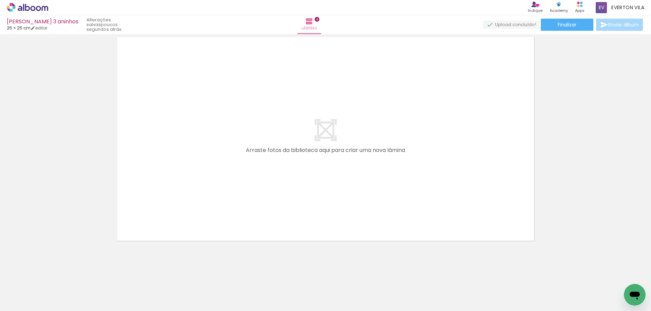
click at [376, 293] on div at bounding box center [376, 289] width 34 height 22
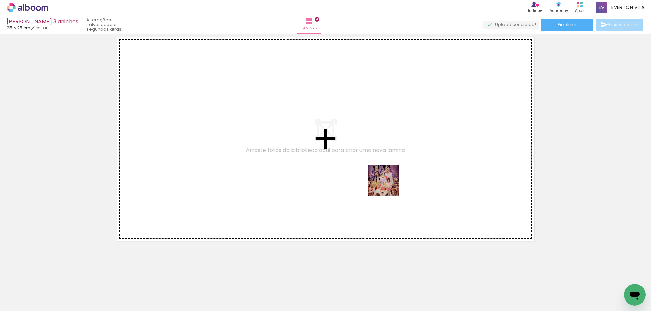
drag, startPoint x: 415, startPoint y: 296, endPoint x: 389, endPoint y: 186, distance: 113.5
click at [389, 186] on quentale-workspace at bounding box center [325, 155] width 651 height 311
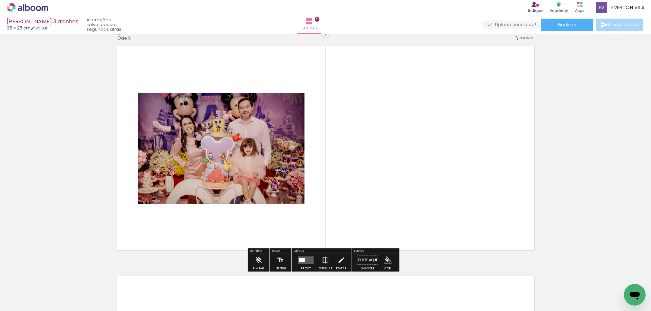
scroll to position [928, 0]
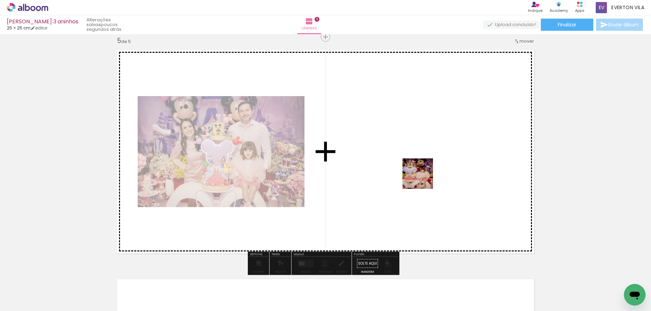
drag, startPoint x: 457, startPoint y: 291, endPoint x: 470, endPoint y: 240, distance: 53.5
click at [423, 179] on quentale-workspace at bounding box center [325, 155] width 651 height 311
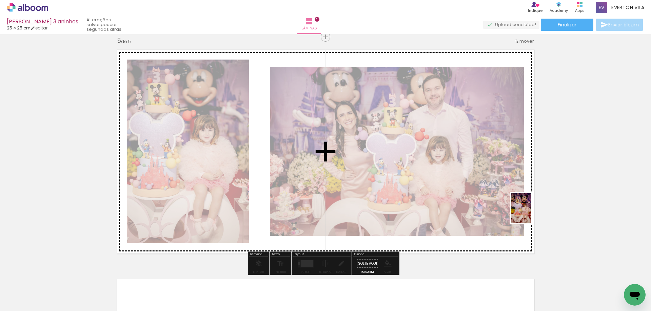
drag, startPoint x: 488, startPoint y: 295, endPoint x: 531, endPoint y: 214, distance: 92.5
click at [531, 214] on quentale-workspace at bounding box center [325, 155] width 651 height 311
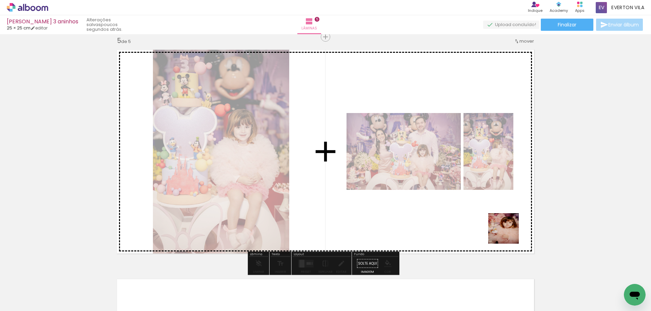
drag, startPoint x: 527, startPoint y: 294, endPoint x: 508, endPoint y: 234, distance: 63.6
click at [508, 234] on quentale-workspace at bounding box center [325, 155] width 651 height 311
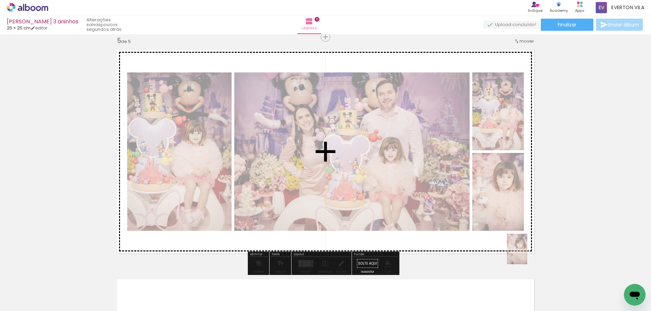
drag, startPoint x: 531, startPoint y: 297, endPoint x: 531, endPoint y: 266, distance: 31.2
click at [527, 252] on quentale-workspace at bounding box center [325, 155] width 651 height 311
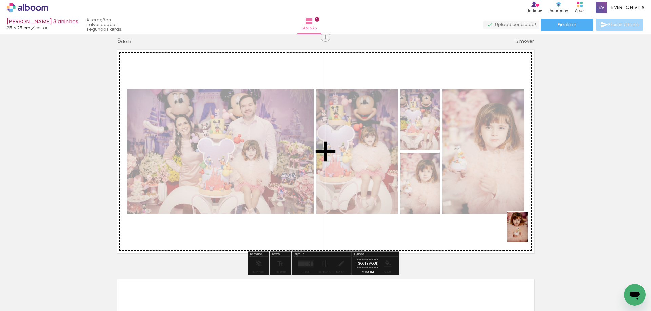
drag, startPoint x: 555, startPoint y: 292, endPoint x: 527, endPoint y: 233, distance: 65.8
click at [527, 233] on quentale-workspace at bounding box center [325, 155] width 651 height 311
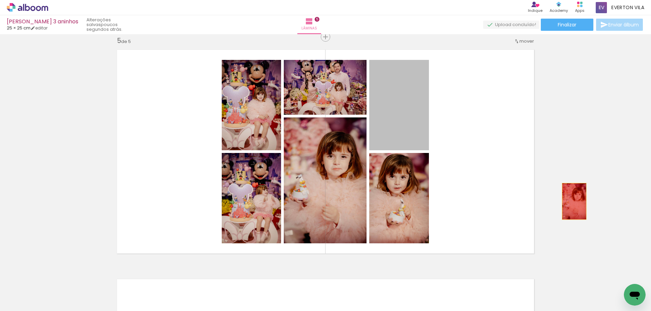
drag, startPoint x: 400, startPoint y: 114, endPoint x: 571, endPoint y: 202, distance: 192.8
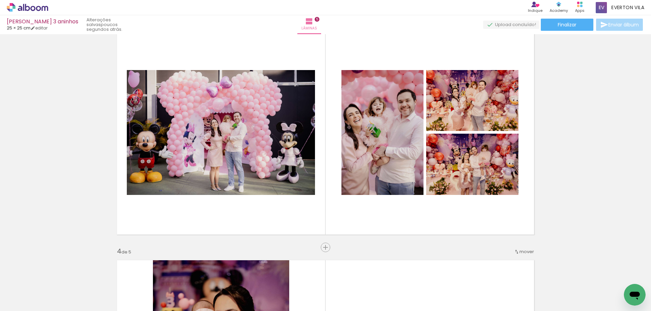
scroll to position [453, 0]
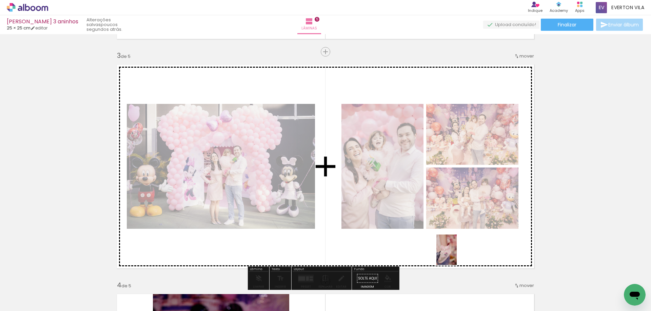
drag, startPoint x: 310, startPoint y: 279, endPoint x: 457, endPoint y: 255, distance: 148.3
click at [457, 255] on quentale-workspace at bounding box center [325, 155] width 651 height 311
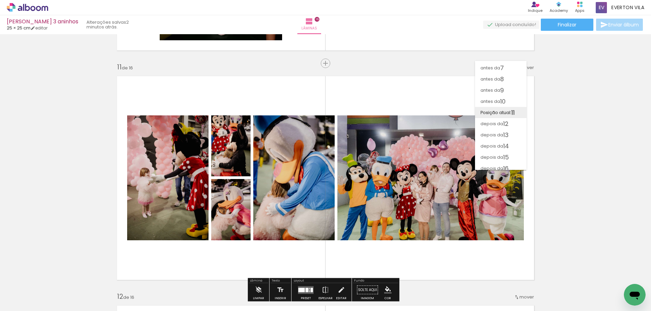
scroll to position [373, 0]
drag, startPoint x: 491, startPoint y: 113, endPoint x: 489, endPoint y: 123, distance: 10.3
click at [0, 0] on slot "antes da 1 antes da 2 antes da 3 antes da 4 antes da 5 antes da 6 antes da 7 an…" at bounding box center [0, 0] width 0 height 0
click at [489, 123] on span "depois da" at bounding box center [491, 123] width 23 height 11
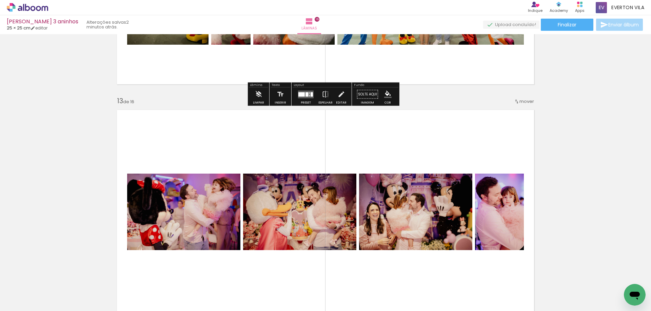
scroll to position [2773, 0]
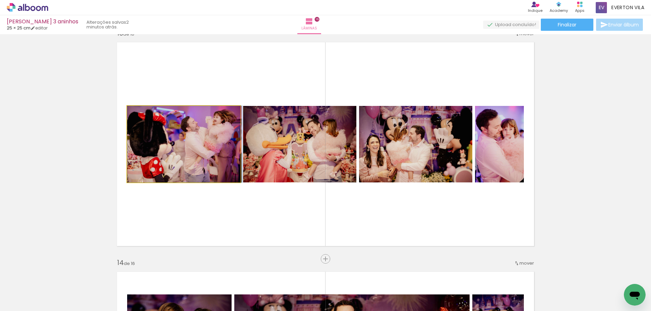
drag, startPoint x: 208, startPoint y: 142, endPoint x: 220, endPoint y: 142, distance: 12.5
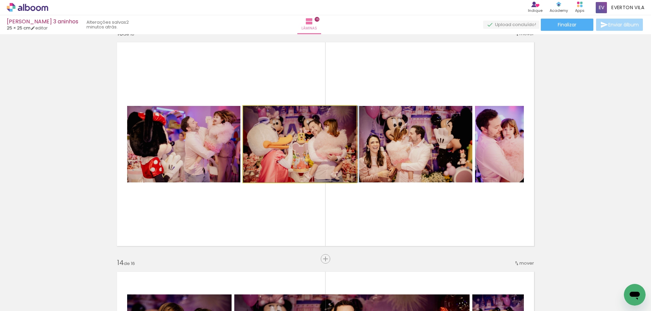
drag, startPoint x: 296, startPoint y: 140, endPoint x: 308, endPoint y: 142, distance: 12.3
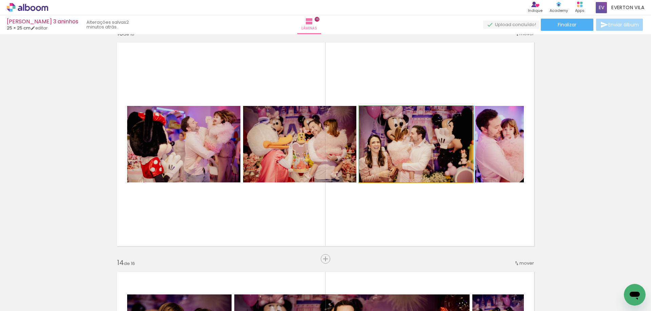
drag, startPoint x: 388, startPoint y: 151, endPoint x: 403, endPoint y: 149, distance: 15.0
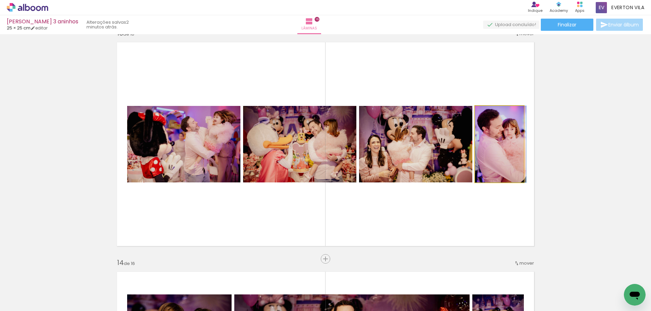
drag, startPoint x: 483, startPoint y: 146, endPoint x: 486, endPoint y: 148, distance: 4.2
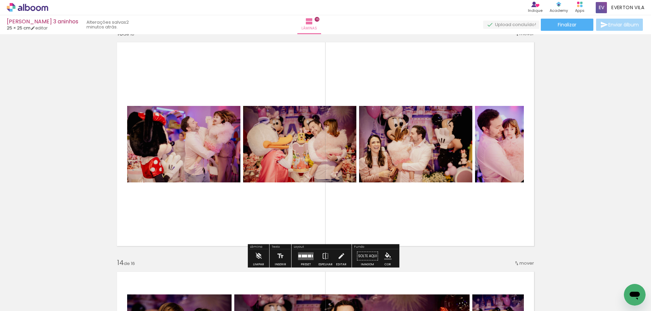
drag, startPoint x: 487, startPoint y: 191, endPoint x: 486, endPoint y: 197, distance: 5.7
click at [486, 197] on quentale-layouter at bounding box center [326, 144] width 426 height 213
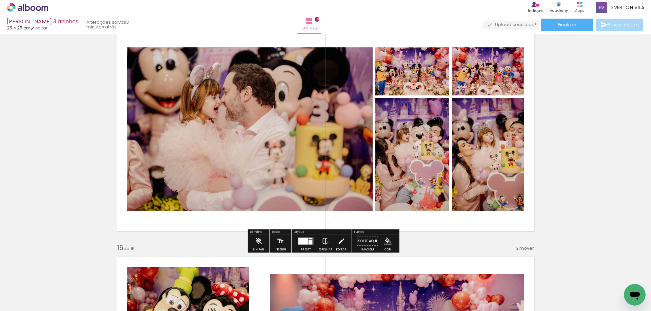
scroll to position [3214, 0]
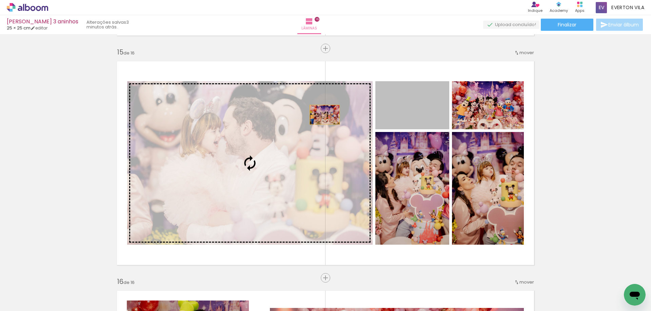
drag, startPoint x: 397, startPoint y: 113, endPoint x: 312, endPoint y: 115, distance: 85.1
click at [0, 0] on slot at bounding box center [0, 0] width 0 height 0
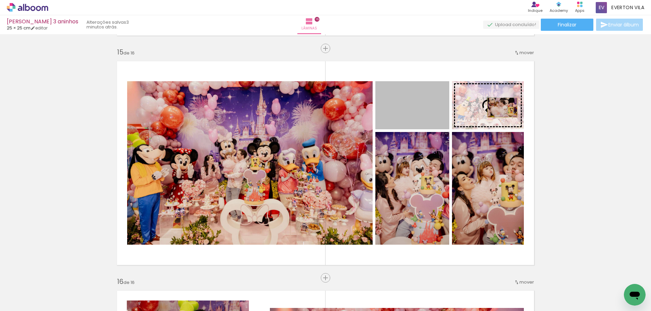
drag, startPoint x: 405, startPoint y: 114, endPoint x: 499, endPoint y: 108, distance: 94.1
click at [0, 0] on slot at bounding box center [0, 0] width 0 height 0
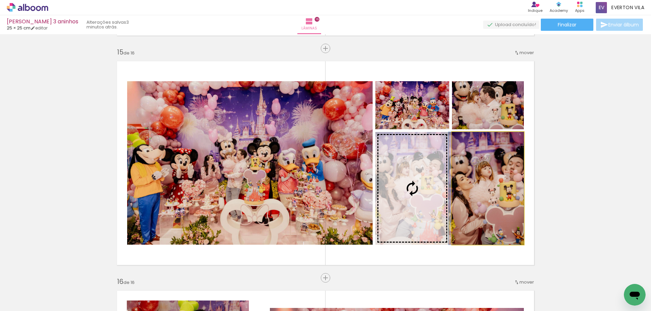
drag, startPoint x: 500, startPoint y: 199, endPoint x: 446, endPoint y: 203, distance: 54.7
click at [0, 0] on slot at bounding box center [0, 0] width 0 height 0
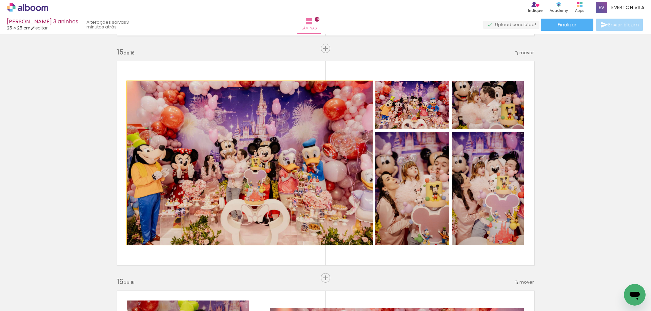
drag, startPoint x: 332, startPoint y: 202, endPoint x: 343, endPoint y: 200, distance: 11.0
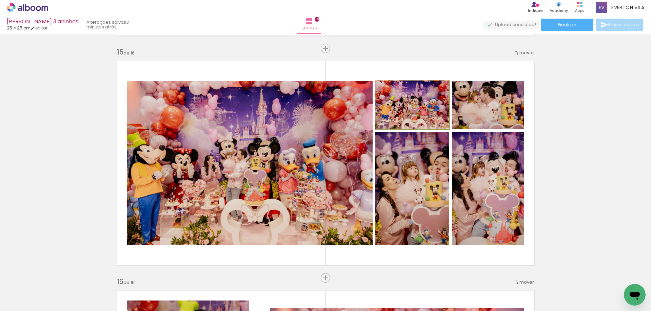
drag, startPoint x: 420, startPoint y: 119, endPoint x: 430, endPoint y: 115, distance: 11.8
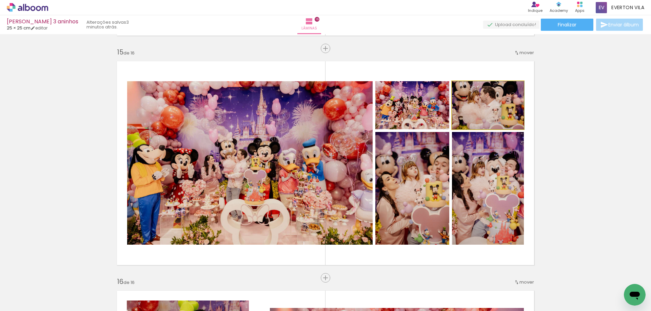
drag, startPoint x: 489, startPoint y: 123, endPoint x: 493, endPoint y: 123, distance: 4.4
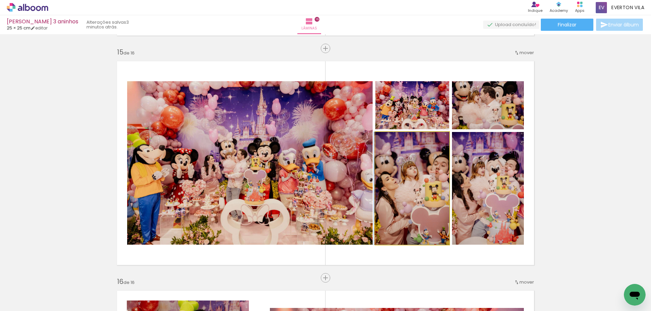
drag, startPoint x: 426, startPoint y: 200, endPoint x: 420, endPoint y: 192, distance: 9.7
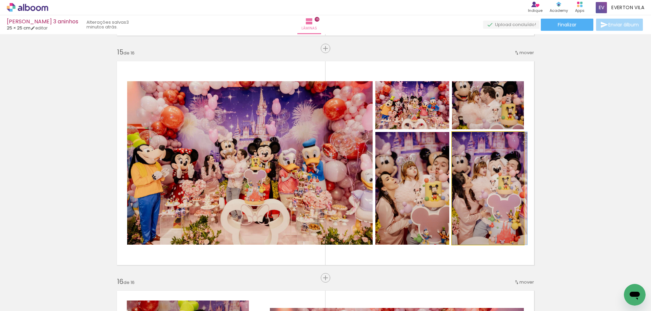
drag, startPoint x: 502, startPoint y: 201, endPoint x: 513, endPoint y: 191, distance: 14.7
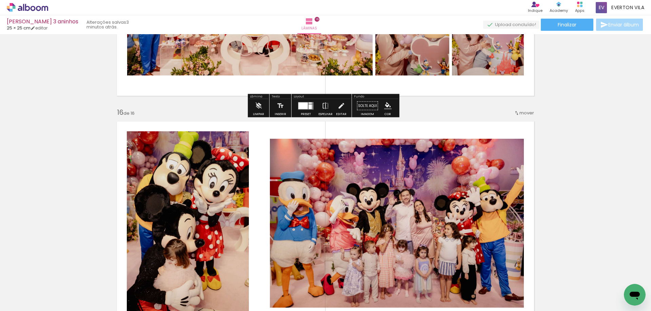
scroll to position [3451, 0]
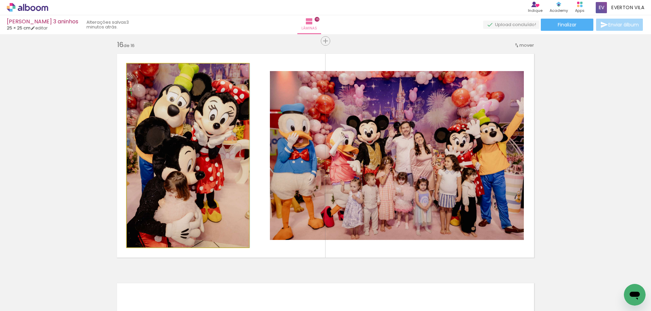
drag, startPoint x: 219, startPoint y: 187, endPoint x: 229, endPoint y: 176, distance: 15.2
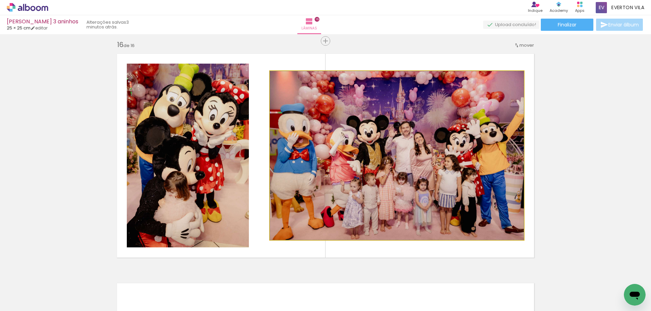
drag, startPoint x: 366, startPoint y: 180, endPoint x: 376, endPoint y: 176, distance: 10.8
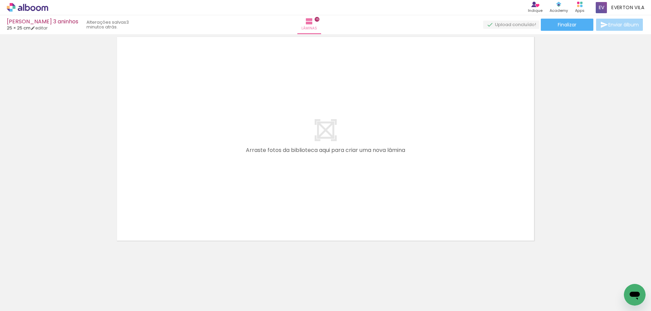
scroll to position [3529, 0]
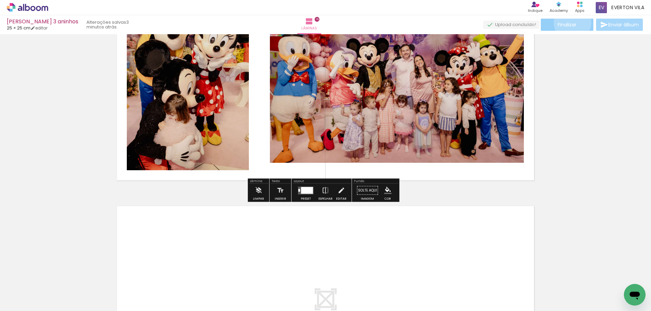
click at [570, 22] on span "Finalizar" at bounding box center [567, 24] width 19 height 5
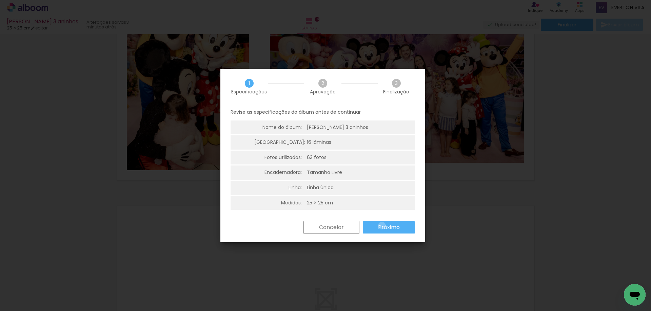
click at [0, 0] on slot "Próximo" at bounding box center [0, 0] width 0 height 0
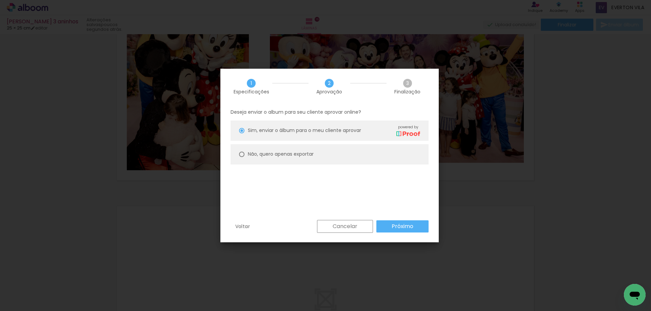
click at [0, 0] on slot "Próximo" at bounding box center [0, 0] width 0 height 0
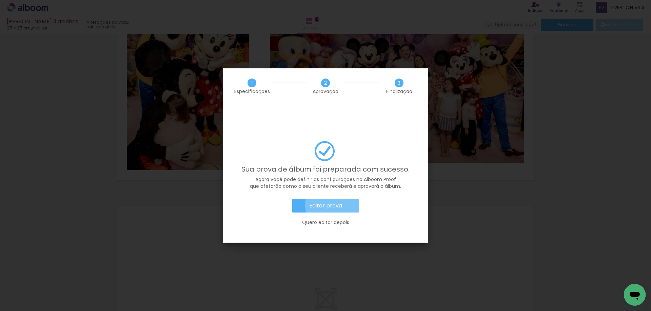
click at [343, 199] on paper-button "Editar prova" at bounding box center [325, 206] width 67 height 14
